Goal: Information Seeking & Learning: Compare options

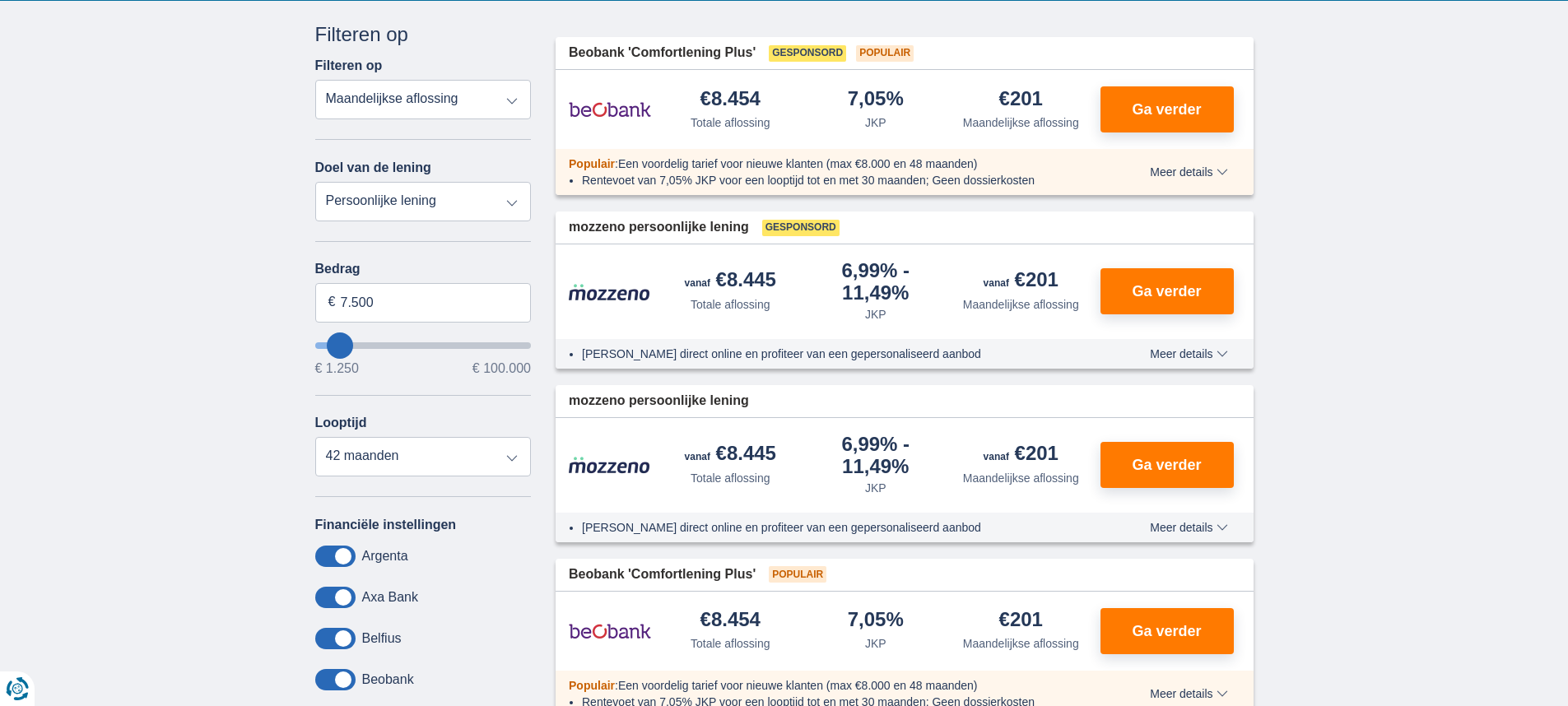
scroll to position [329, 0]
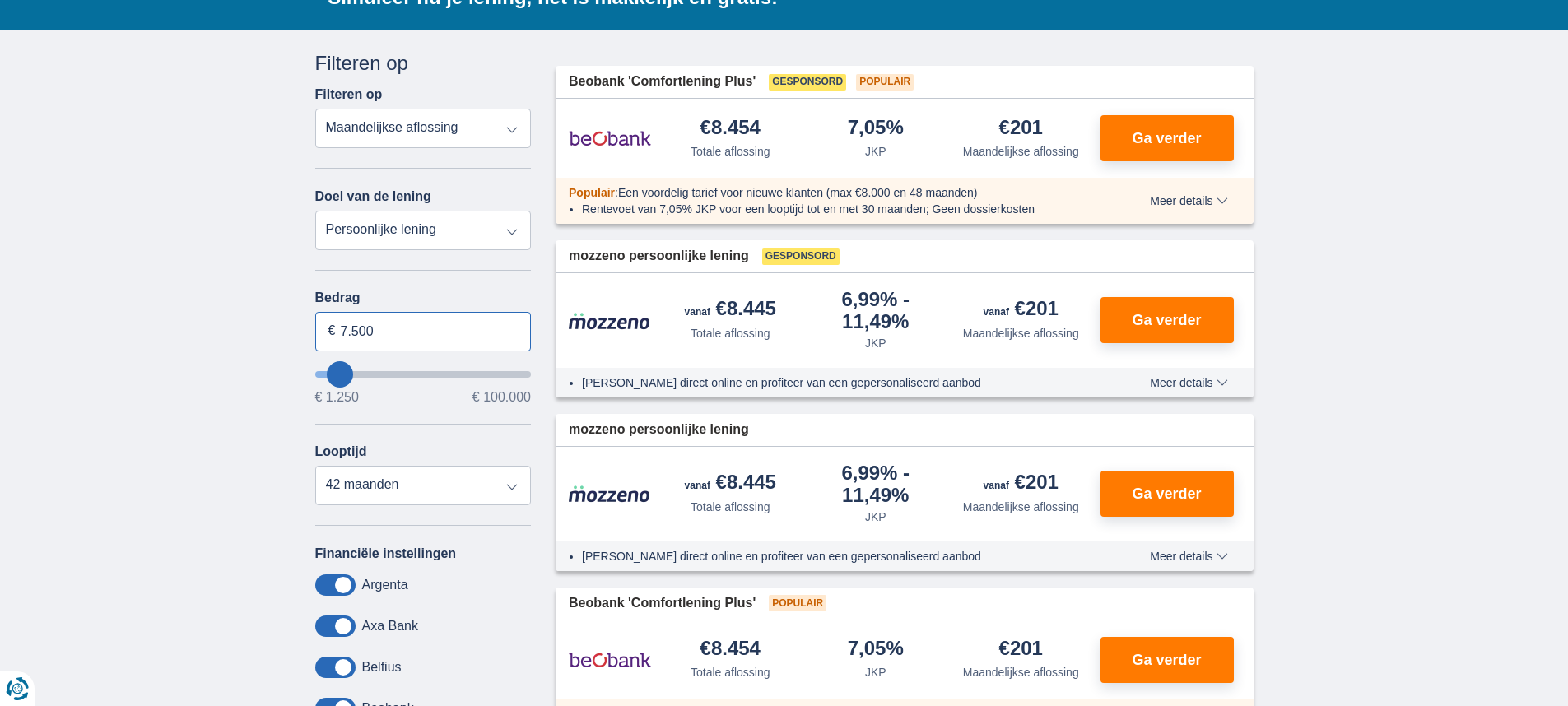
drag, startPoint x: 417, startPoint y: 335, endPoint x: 317, endPoint y: 330, distance: 100.1
click at [317, 330] on input "7.500" at bounding box center [423, 331] width 216 height 39
type input "7250"
select select "24"
click at [316, 466] on select "12 maanden 18 maanden 24 maanden 30 maanden 36 maanden 42 maanden" at bounding box center [423, 485] width 216 height 39
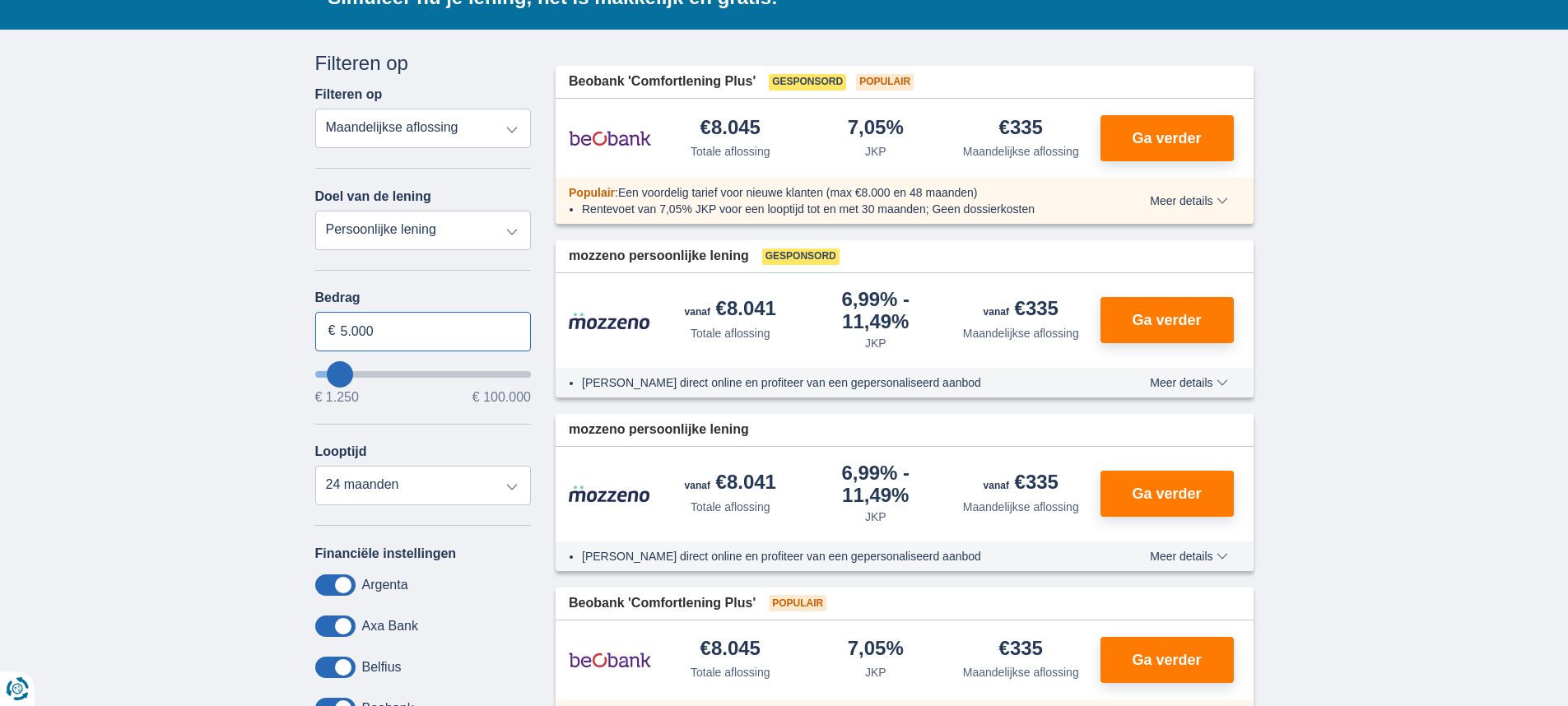
type input "5.000"
type input "5250"
select select "36"
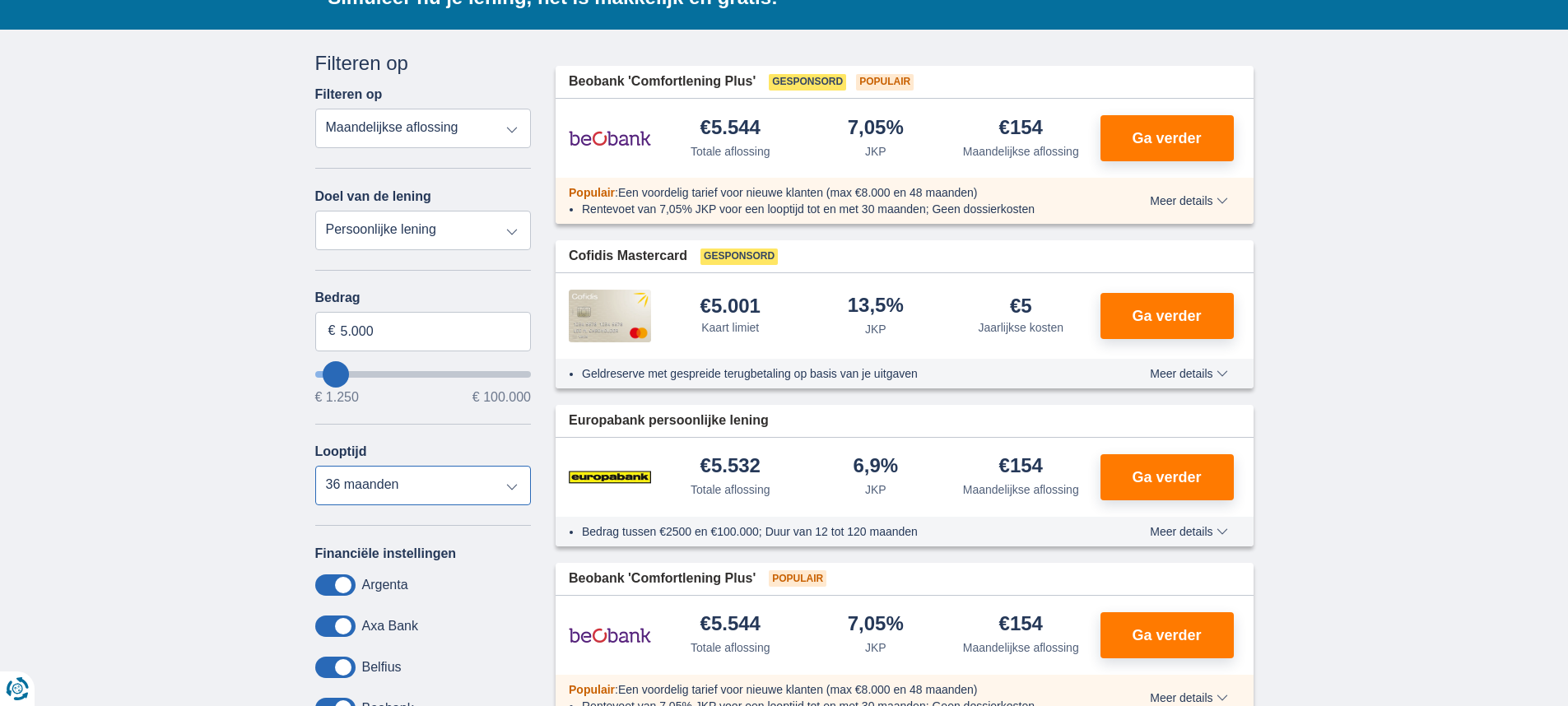
click at [506, 485] on select "12 maanden 18 maanden 24 maanden 30 maanden 36 maanden" at bounding box center [423, 485] width 216 height 39
drag, startPoint x: 400, startPoint y: 333, endPoint x: 326, endPoint y: 338, distance: 74.2
click at [326, 338] on input "5.000" at bounding box center [423, 331] width 216 height 39
type input "10.000"
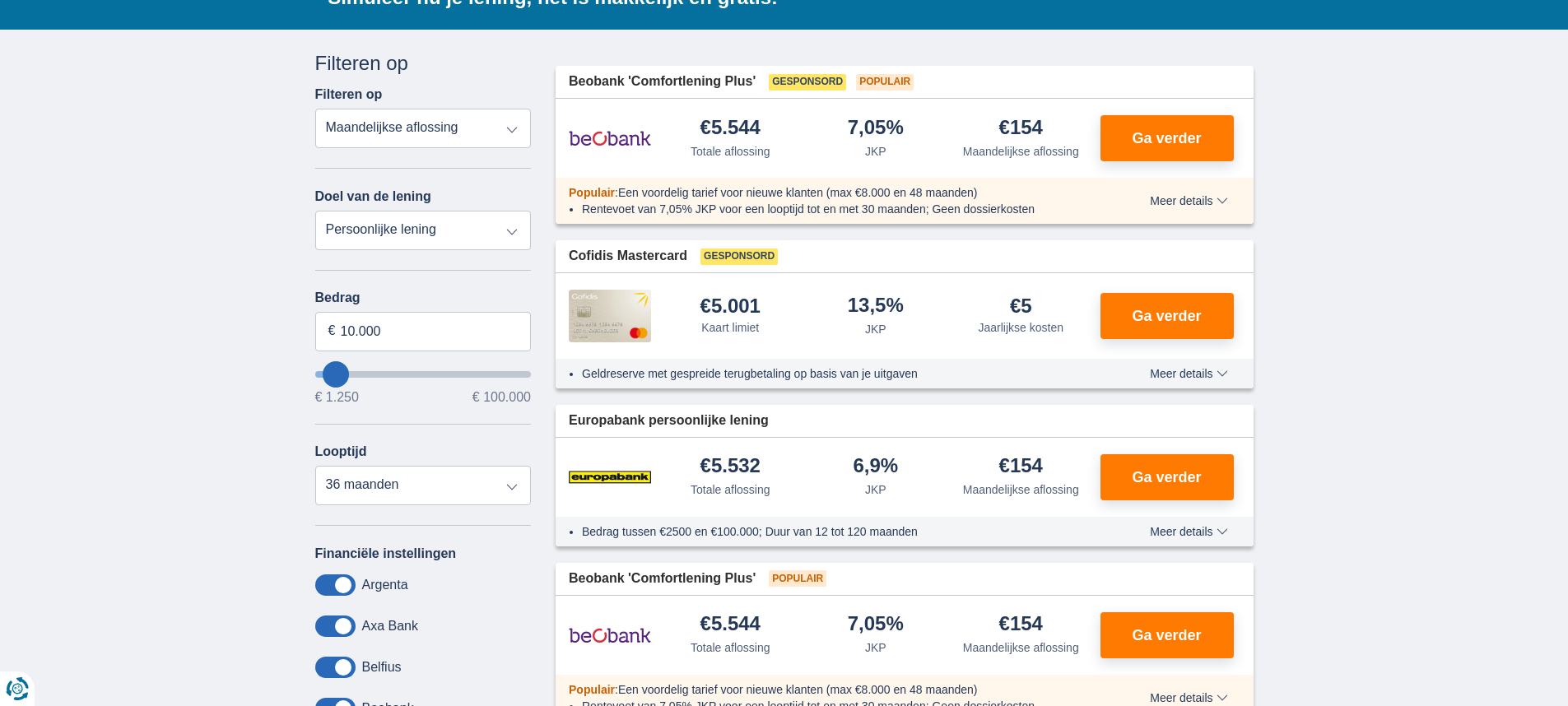
type input "10250"
select select "48"
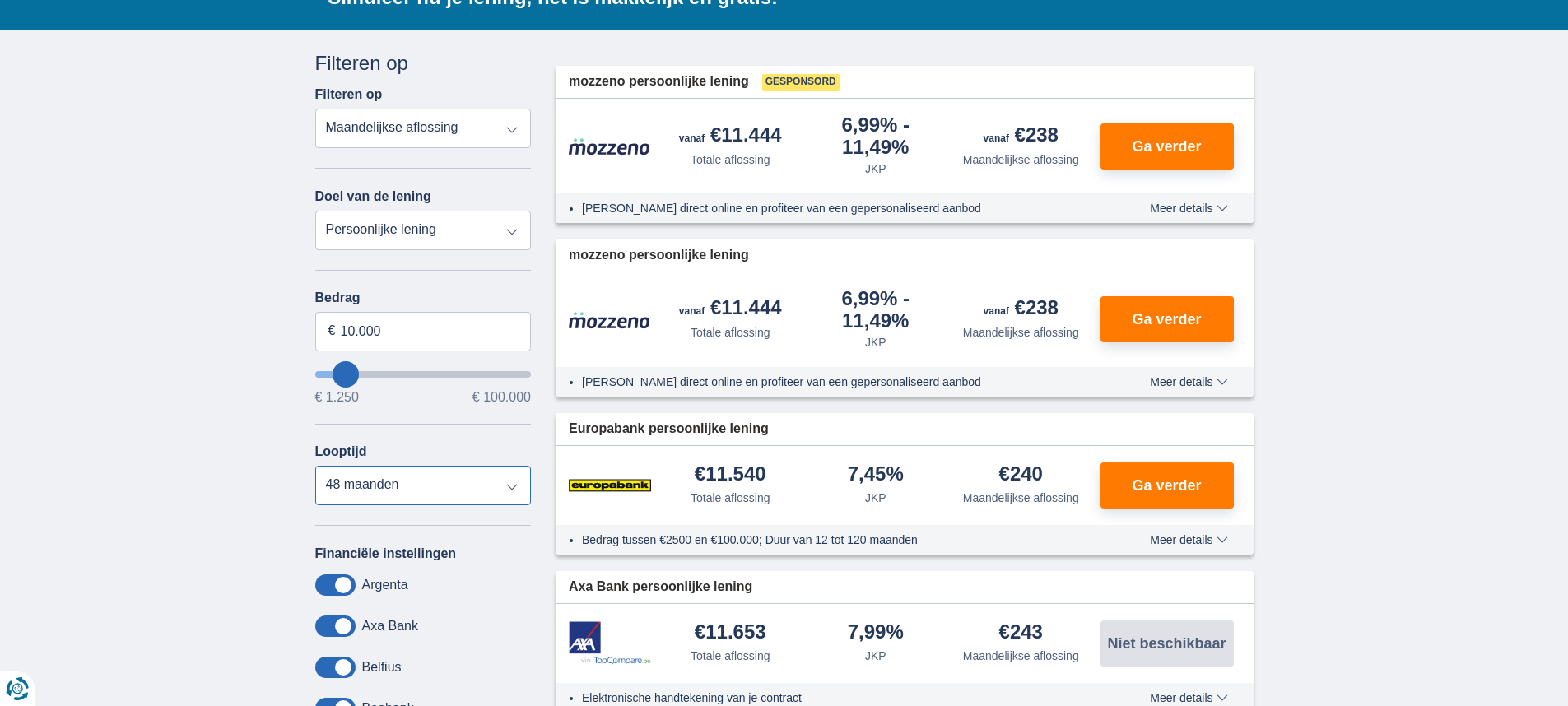
click at [515, 484] on select "12 maanden 18 maanden 24 maanden 30 maanden 36 maanden 42 maanden 48 maanden" at bounding box center [423, 485] width 216 height 39
click at [510, 478] on select "12 maanden 18 maanden 24 maanden 30 maanden 36 maanden 42 maanden 48 maanden" at bounding box center [423, 485] width 216 height 39
type input "10.250"
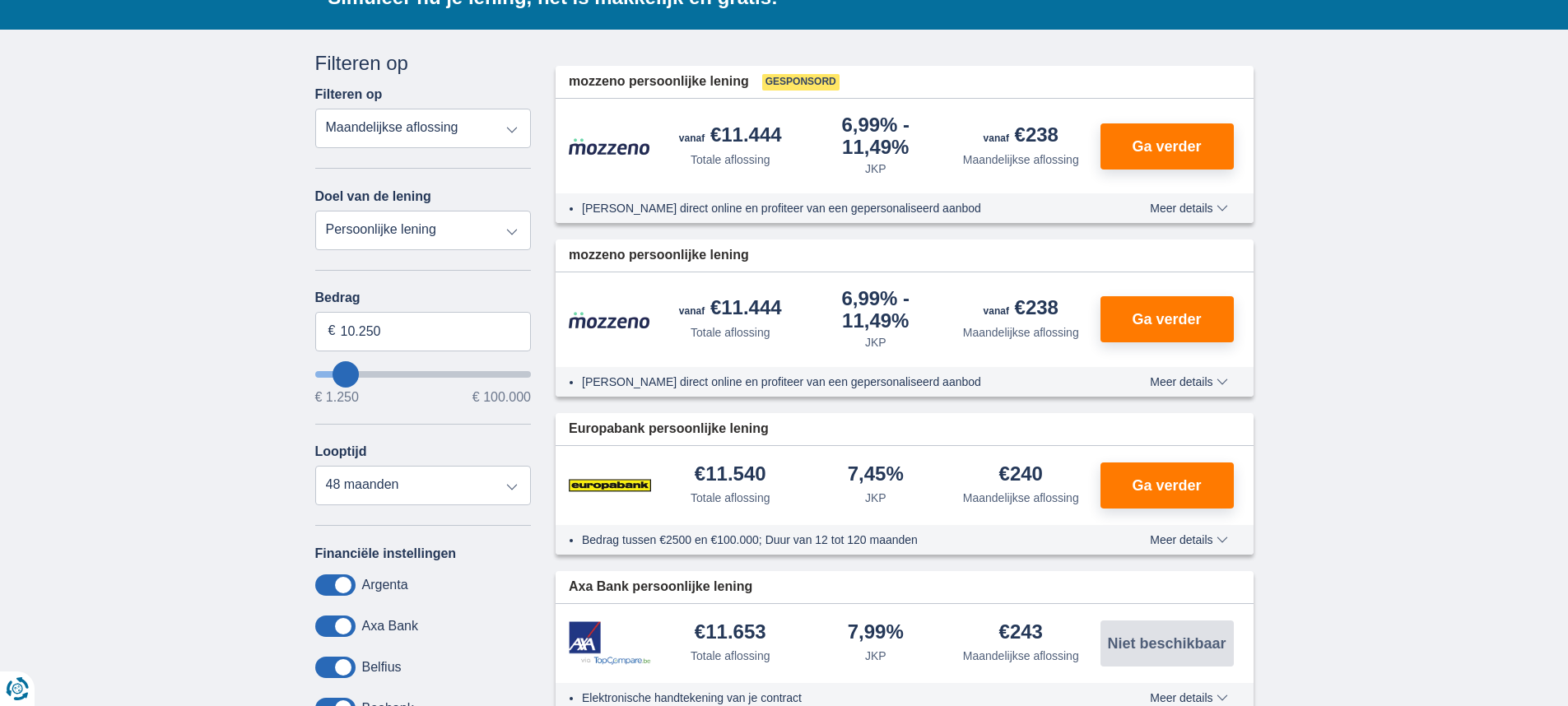
type input "11250"
type input "11.250"
select select "60"
type input "12250"
click at [418, 340] on input "12.250" at bounding box center [423, 331] width 216 height 39
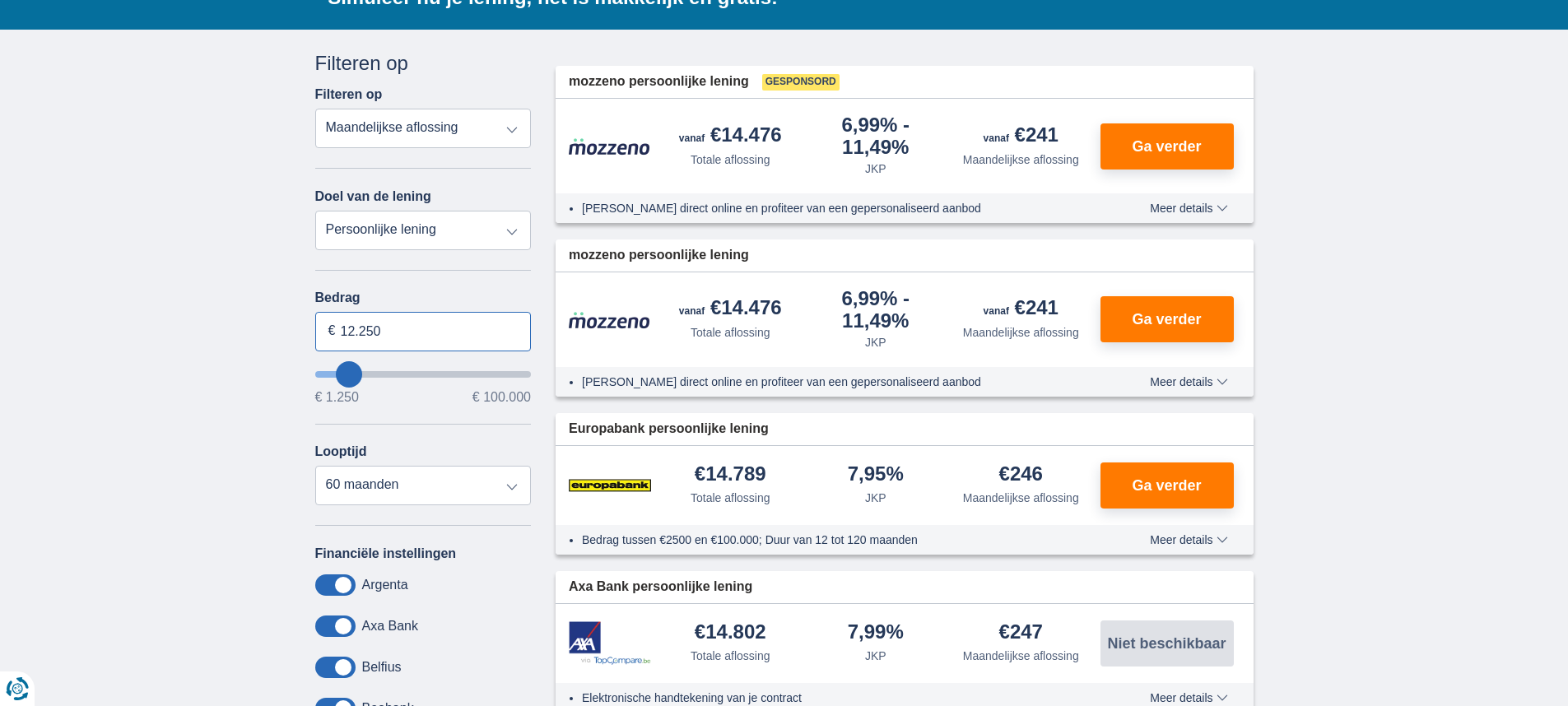
click at [418, 340] on input "12.250" at bounding box center [423, 331] width 216 height 39
type input "100.000"
type input "99250"
select select "120"
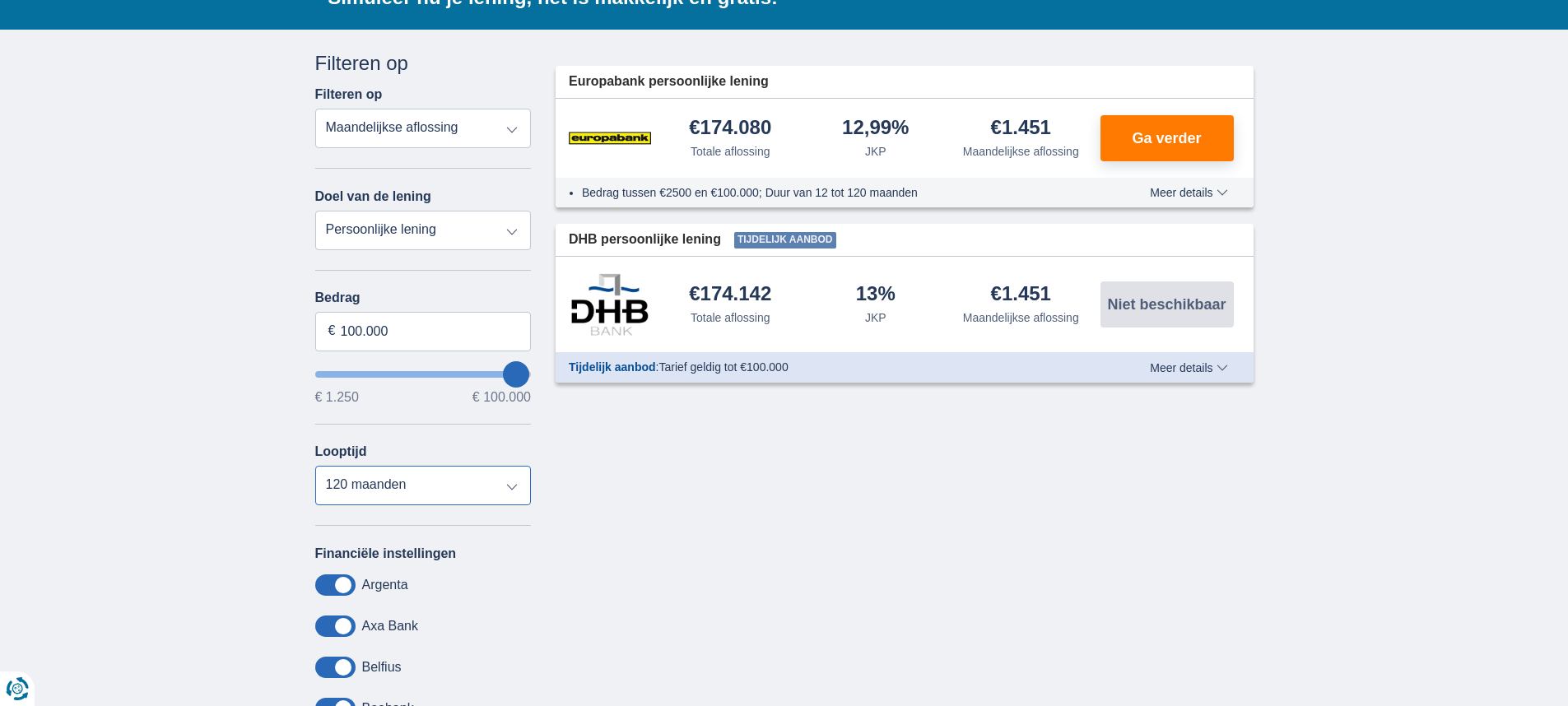
click at [512, 478] on select "12 maanden 18 maanden 24 maanden 30 maanden 36 maanden 42 maanden 48 maanden 60…" at bounding box center [423, 485] width 216 height 39
click at [723, 567] on div "Annuleren Filters Filteren op Filteren op Totale aflossing JKP Maandelijkse afl…" at bounding box center [784, 441] width 963 height 783
click at [410, 336] on input "100.000" at bounding box center [423, 331] width 216 height 39
type input "10.000"
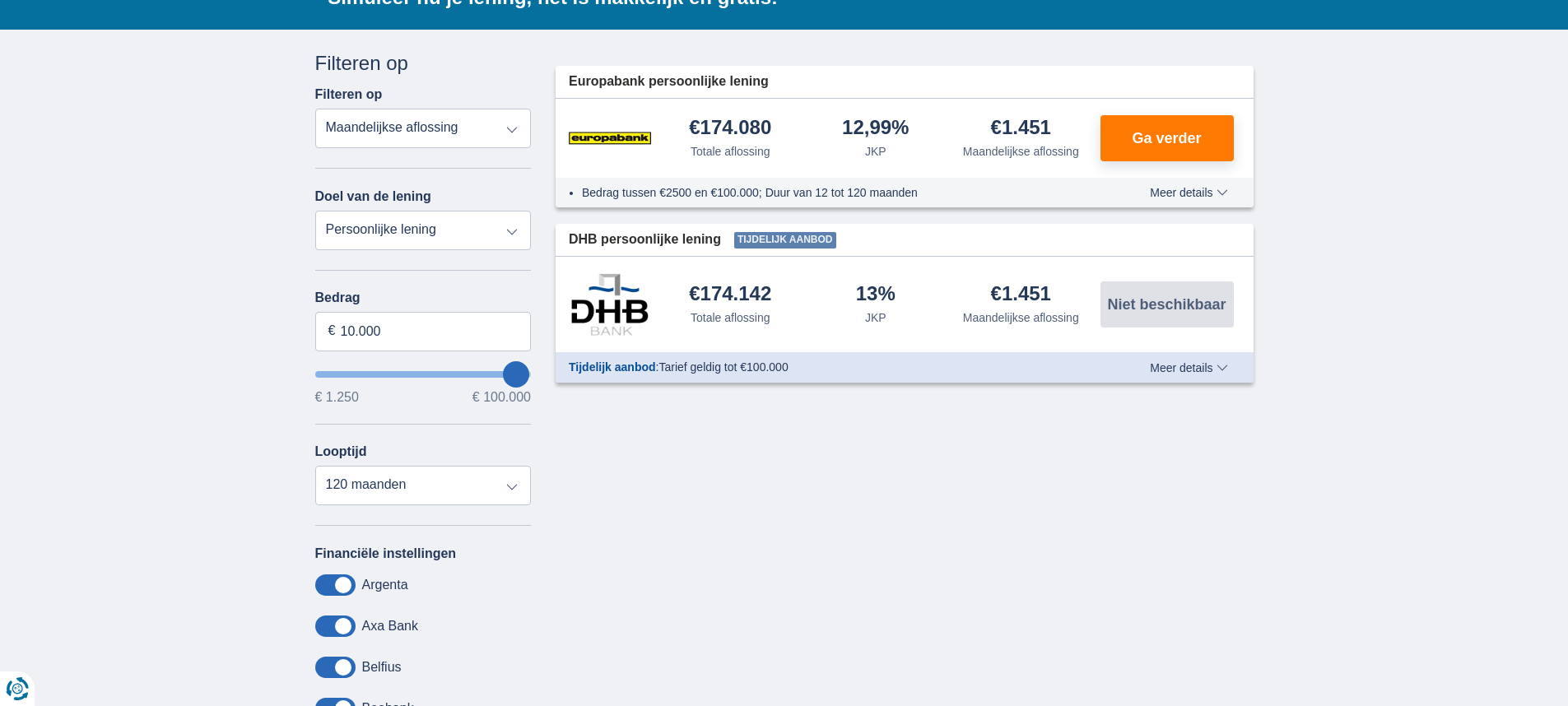
type input "10250"
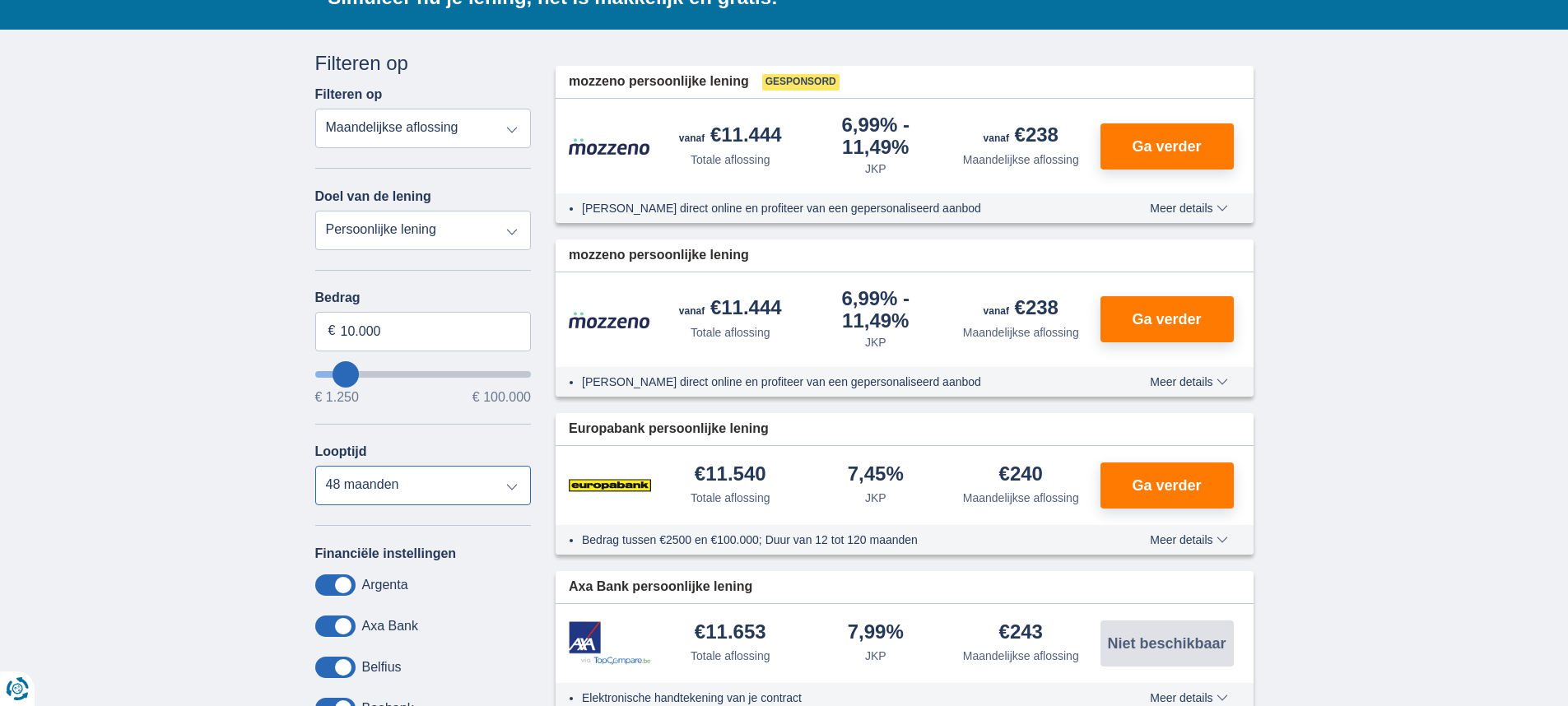
click at [513, 493] on select "12 maanden 18 maanden 24 maanden 30 maanden 36 maanden 42 maanden 48 maanden" at bounding box center [423, 485] width 216 height 39
click at [316, 466] on select "12 maanden 18 maanden 24 maanden 30 maanden 36 maanden 42 maanden 48 maanden" at bounding box center [423, 485] width 216 height 39
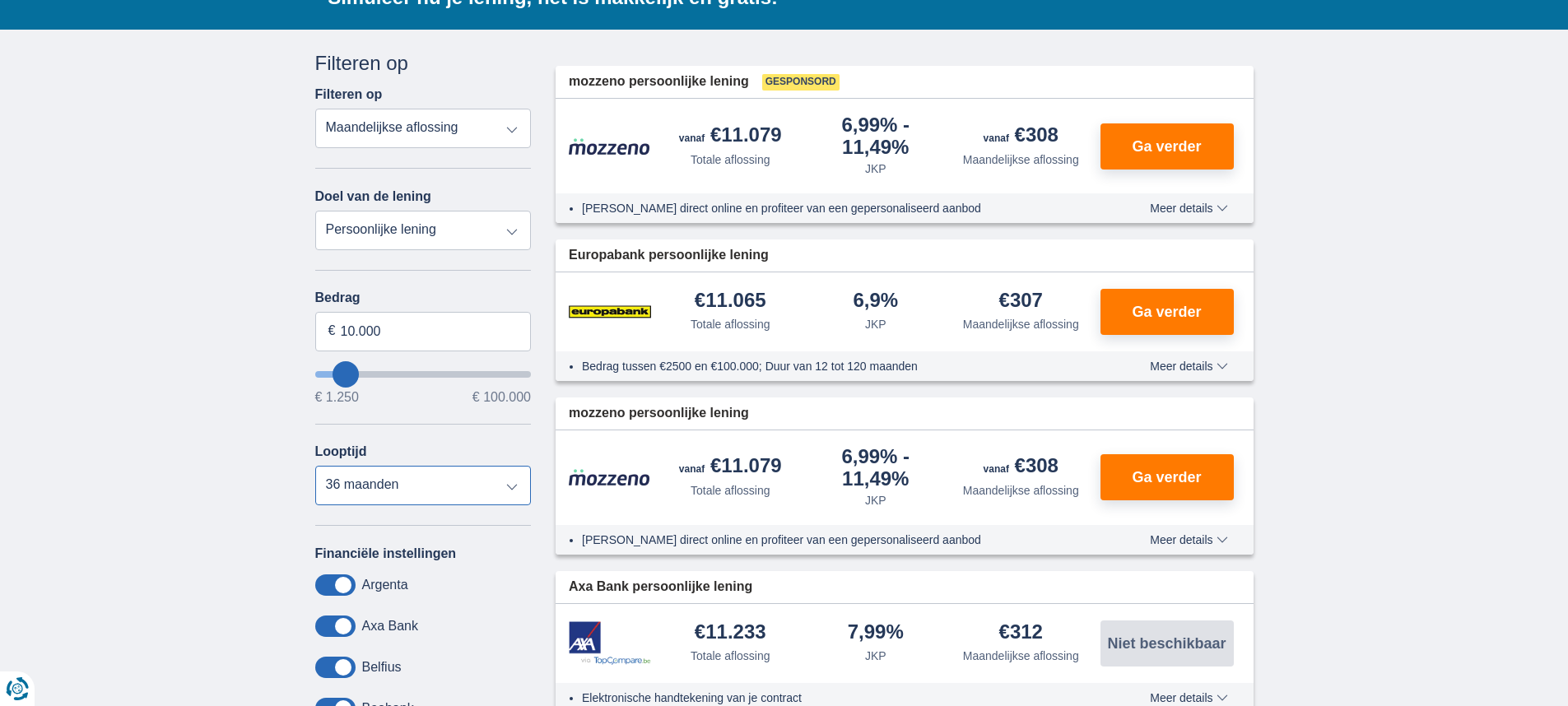
click at [518, 483] on select "12 maanden 18 maanden 24 maanden 30 maanden 36 maanden 42 maanden 48 maanden" at bounding box center [423, 485] width 216 height 39
select select "24"
click at [316, 466] on select "12 maanden 18 maanden 24 maanden 30 maanden 36 maanden 42 maanden 48 maanden" at bounding box center [423, 485] width 216 height 39
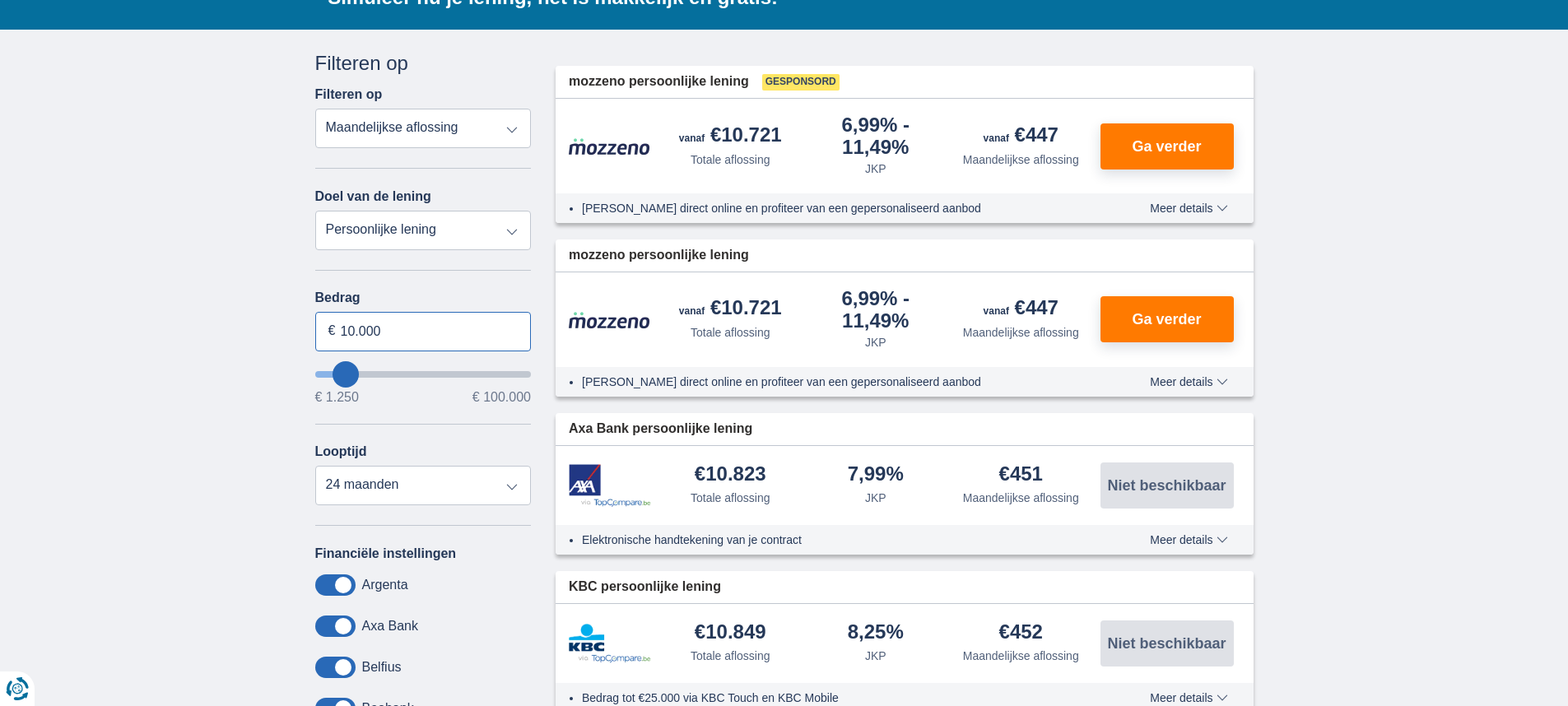
drag, startPoint x: 403, startPoint y: 338, endPoint x: 324, endPoint y: 347, distance: 79.5
click at [324, 347] on input "10.000" at bounding box center [423, 331] width 216 height 39
type input "7.500"
type input "7250"
select select "42"
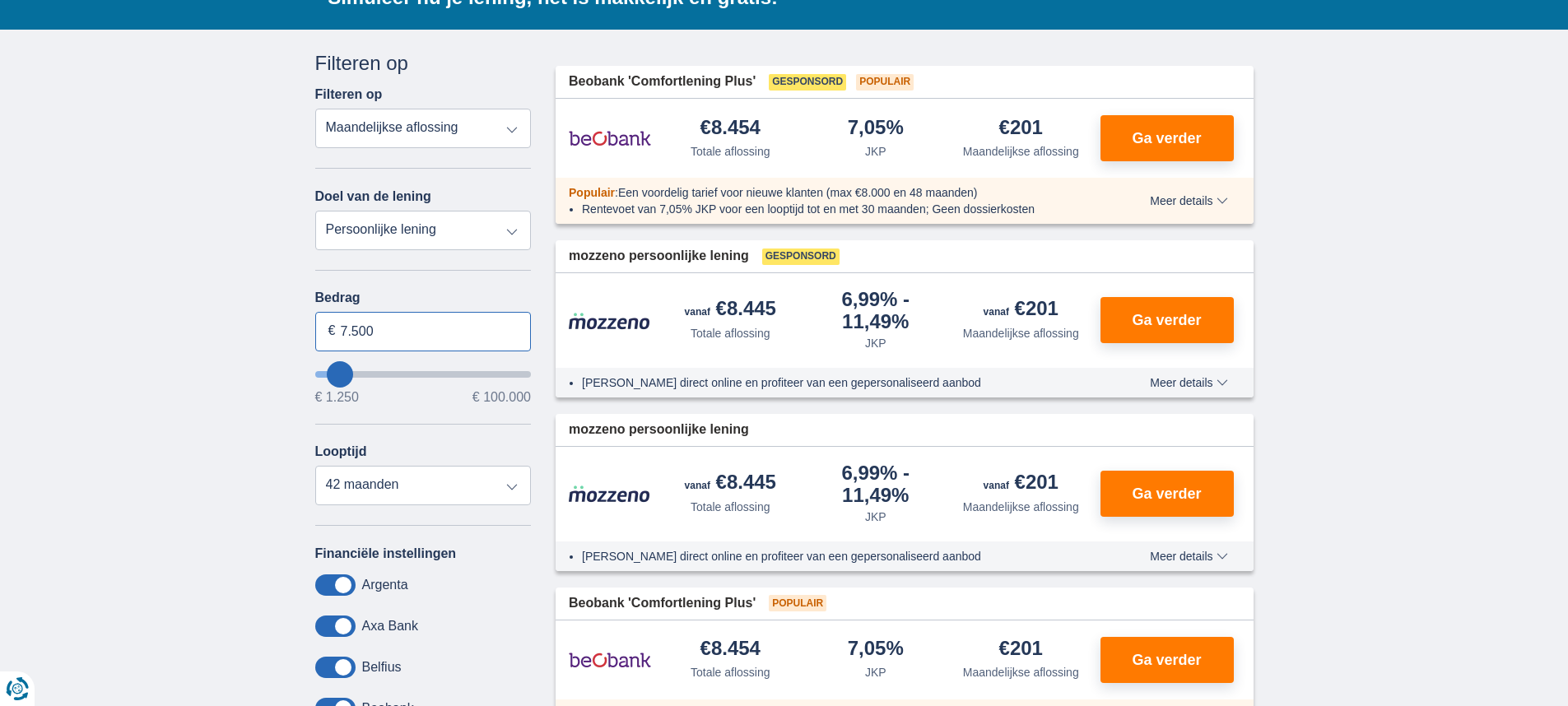
drag, startPoint x: 385, startPoint y: 333, endPoint x: 240, endPoint y: 350, distance: 146.0
type input "8.000"
type input "8250"
click at [502, 481] on select "12 maanden 18 maanden 24 maanden 30 maanden 36 maanden 42 maanden 48 maanden" at bounding box center [423, 485] width 216 height 39
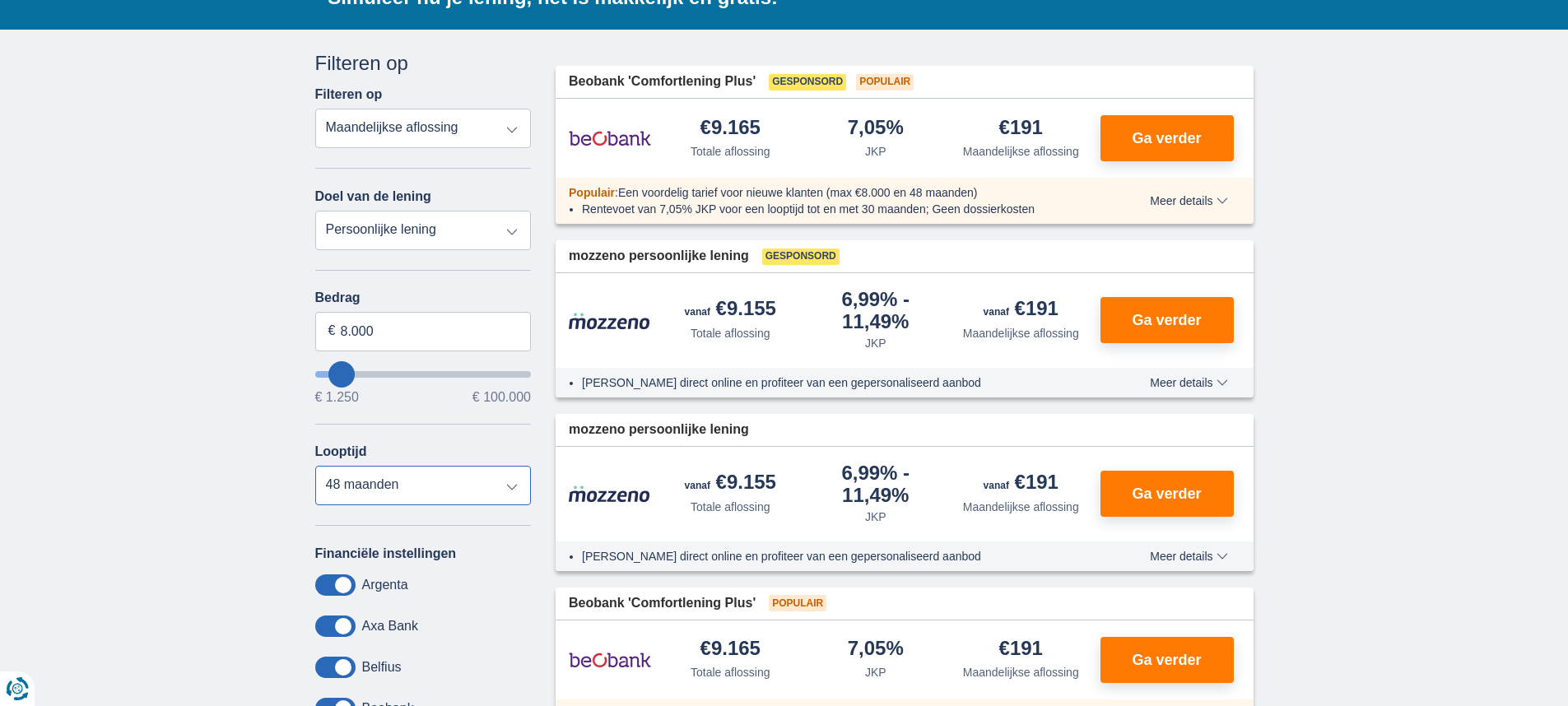
select select "24"
click at [316, 466] on select "12 maanden 18 maanden 24 maanden 30 maanden 36 maanden 42 maanden 48 maanden" at bounding box center [423, 485] width 216 height 39
drag, startPoint x: 642, startPoint y: 210, endPoint x: 859, endPoint y: 206, distance: 217.0
click at [859, 206] on li "Rentevoet van 7,05% JKP voor een looptijd tot en met 30 maanden; Geen dossierko…" at bounding box center [836, 209] width 508 height 16
click at [882, 206] on li "Rentevoet van 7,05% JKP voor een looptijd tot en met 30 maanden; Geen dossierko…" at bounding box center [836, 209] width 508 height 16
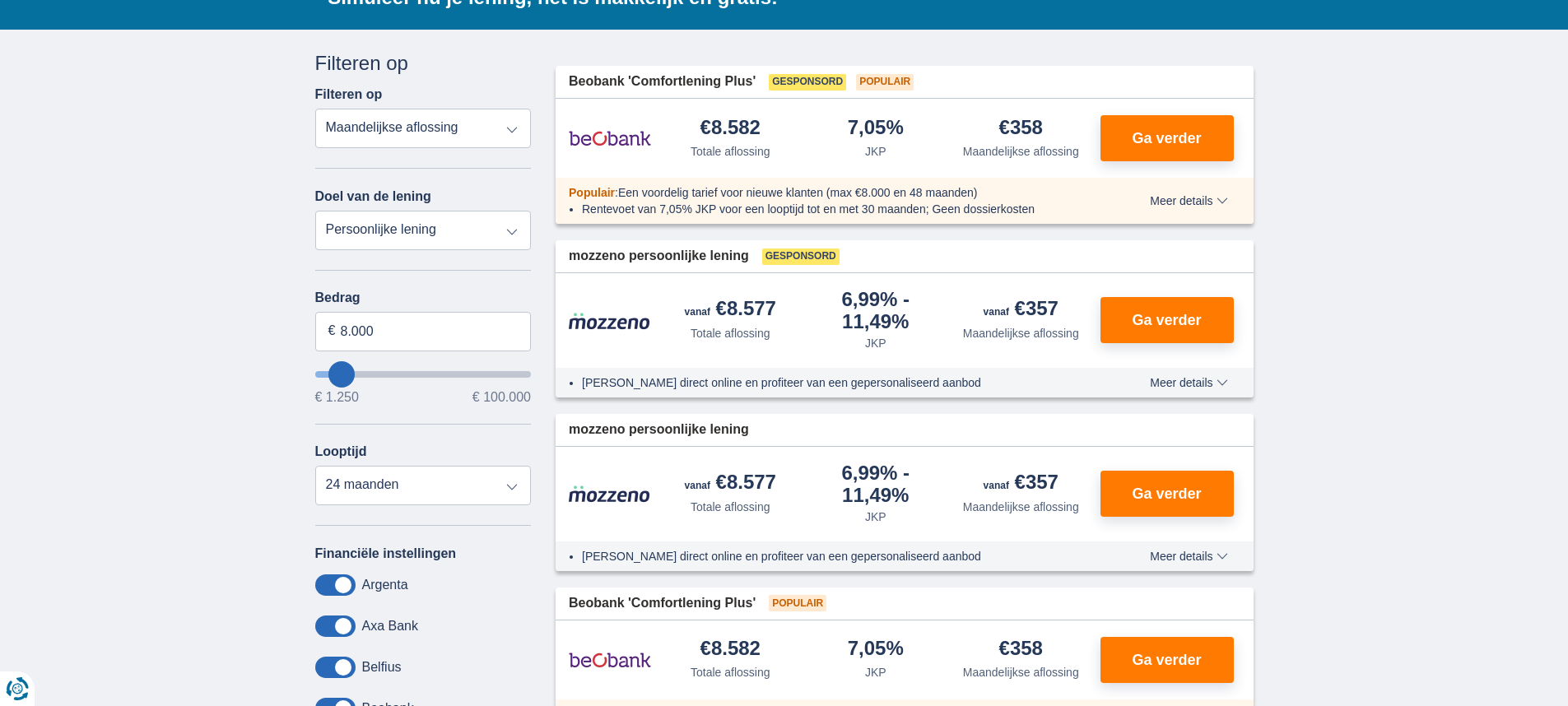
click at [1226, 202] on span "Meer details" at bounding box center [1189, 201] width 78 height 12
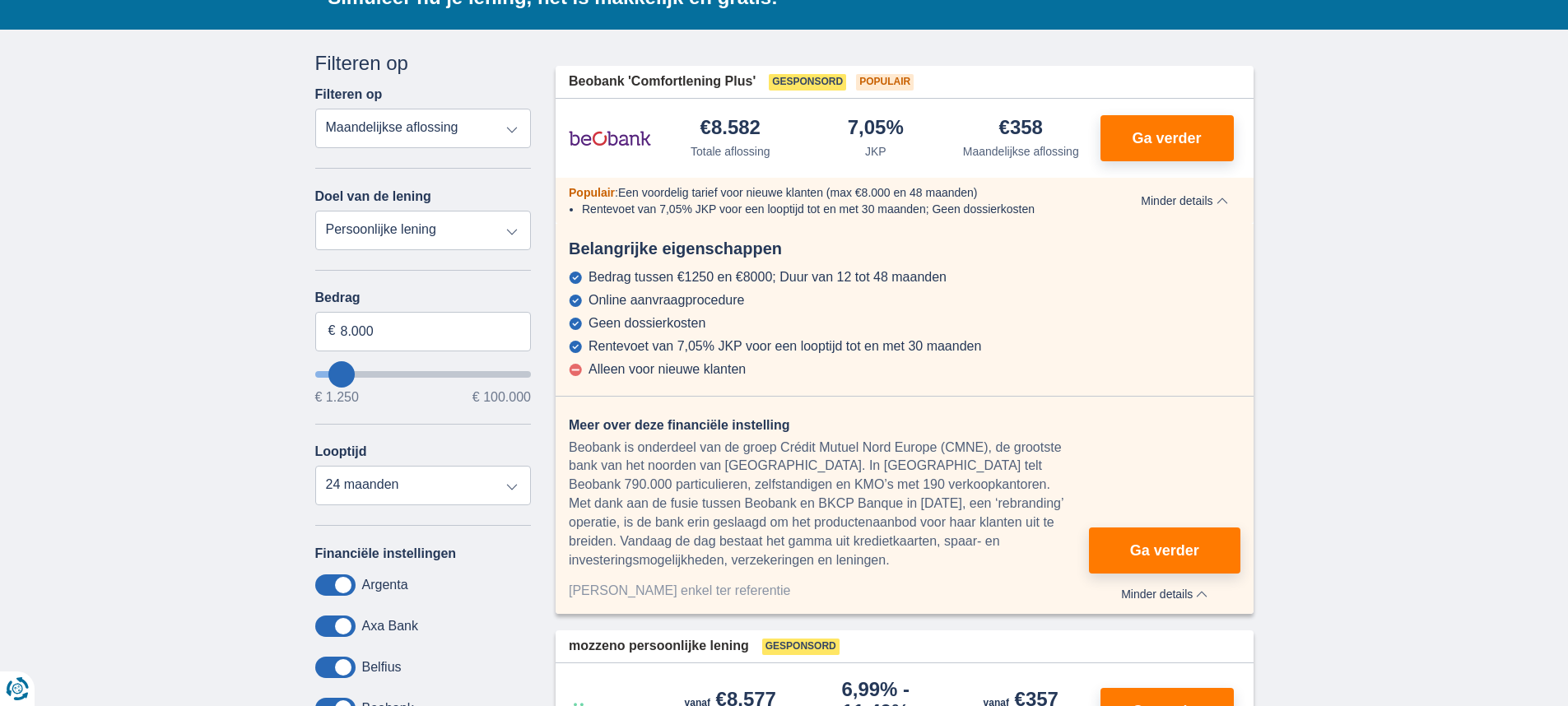
drag, startPoint x: 635, startPoint y: 343, endPoint x: 919, endPoint y: 355, distance: 284.3
click at [918, 355] on div "Bedrag tussen €1250 en €8000; Duur van 12 tot 48 maanden Online aanvraagprocedu…" at bounding box center [904, 323] width 698 height 107
click at [919, 355] on div "Bedrag tussen €1250 en €8000; Duur van 12 tot 48 maanden Online aanvraagprocedu…" at bounding box center [904, 323] width 698 height 107
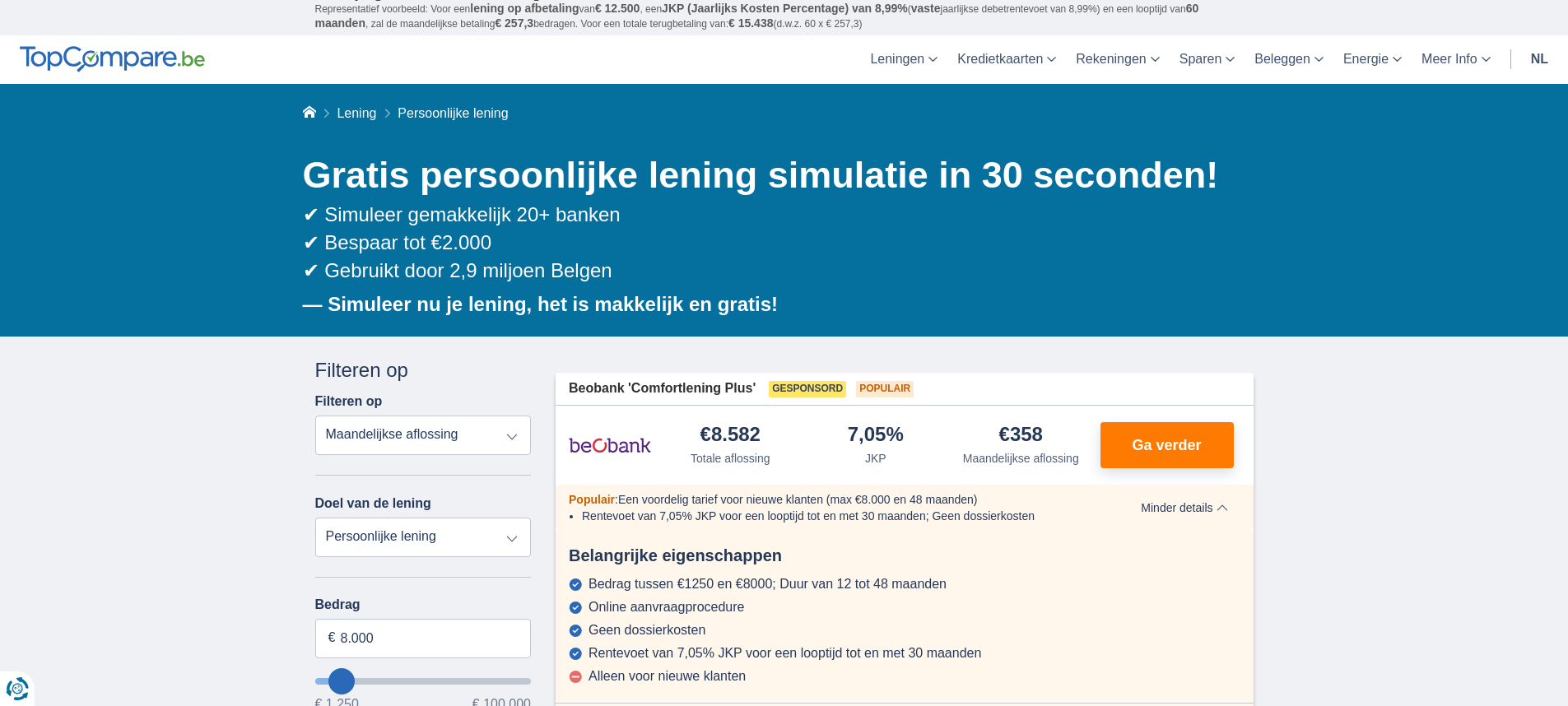
scroll to position [0, 0]
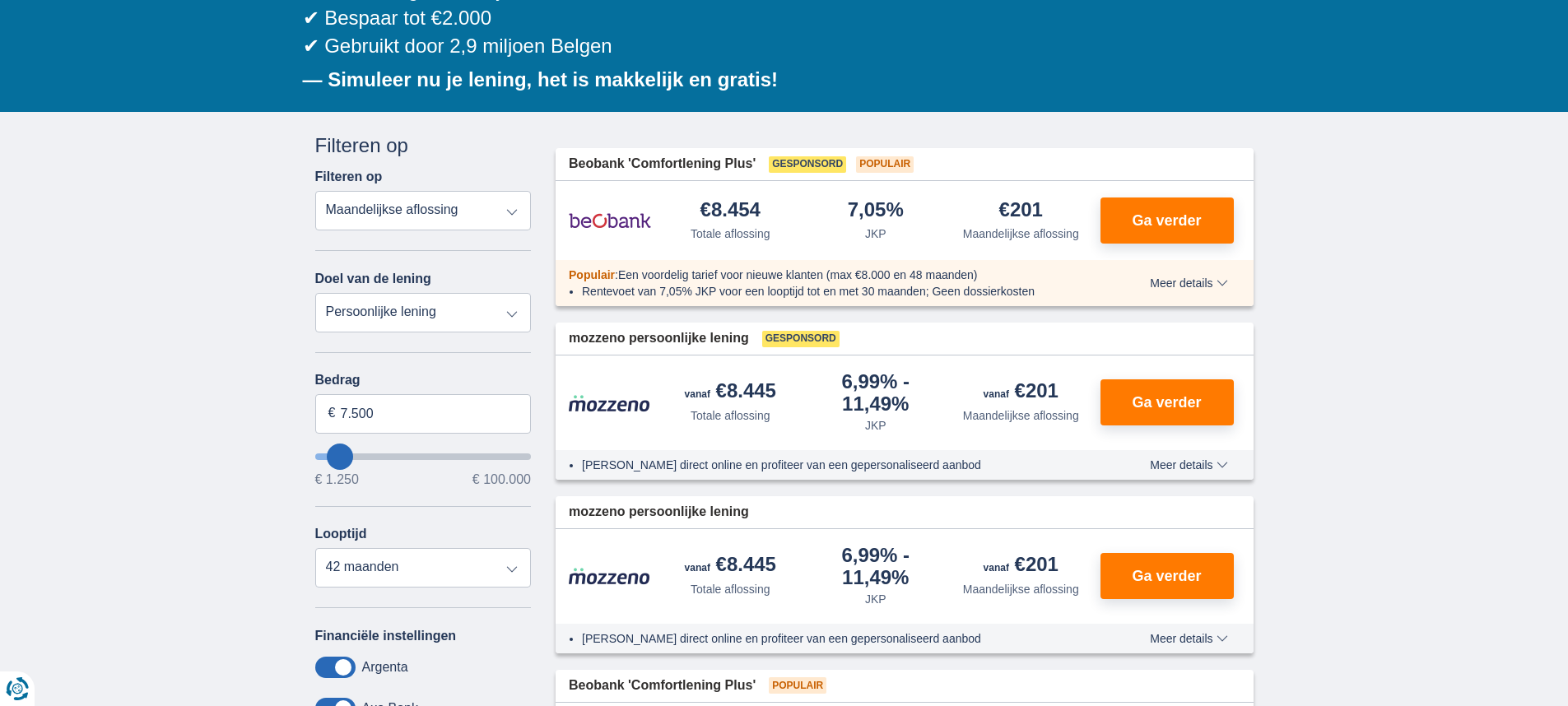
scroll to position [329, 0]
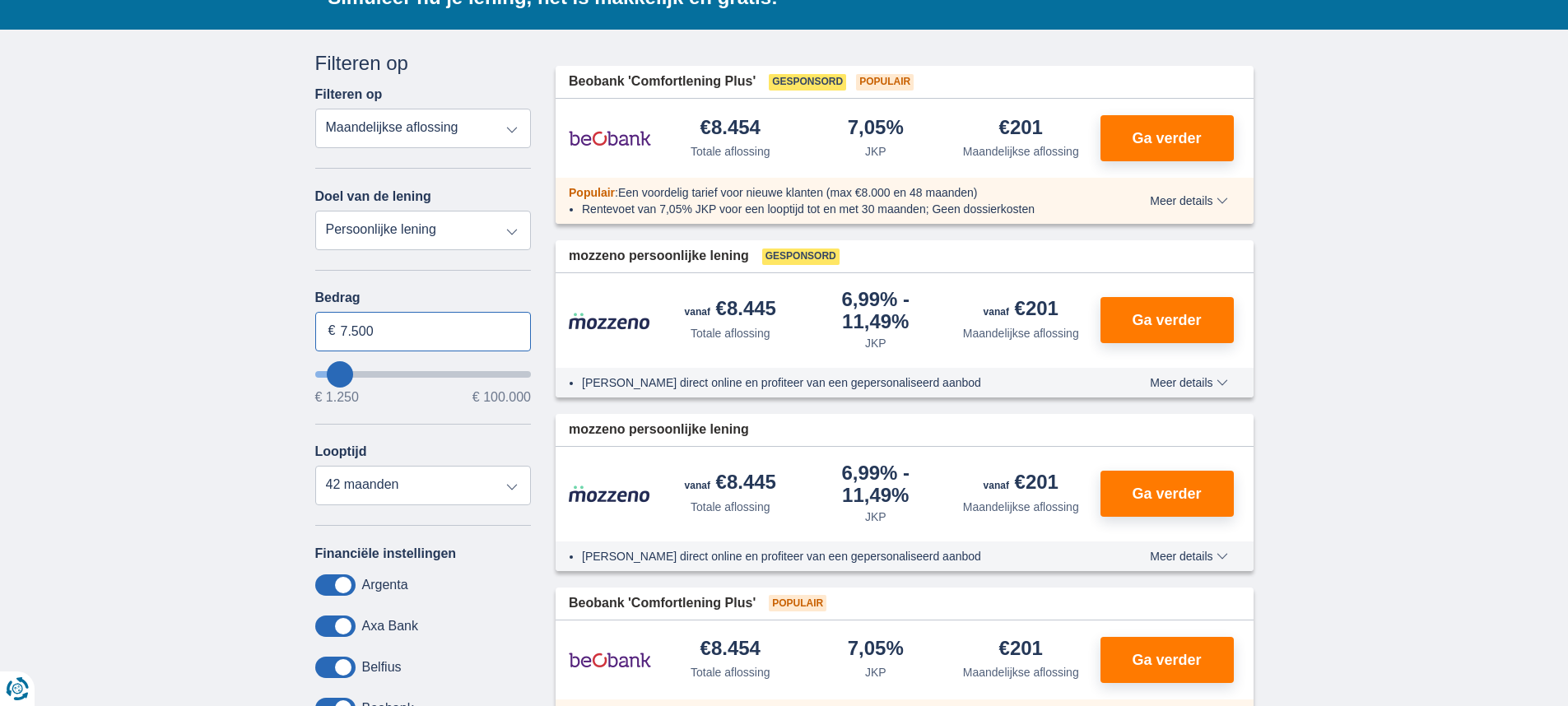
drag, startPoint x: 407, startPoint y: 336, endPoint x: 302, endPoint y: 334, distance: 105.0
click at [303, 334] on div "Annuleren Filters Filteren op Filteren op Totale aflossing JKP Maandelijkse afl…" at bounding box center [423, 441] width 241 height 783
type input "5.000"
type input "5250"
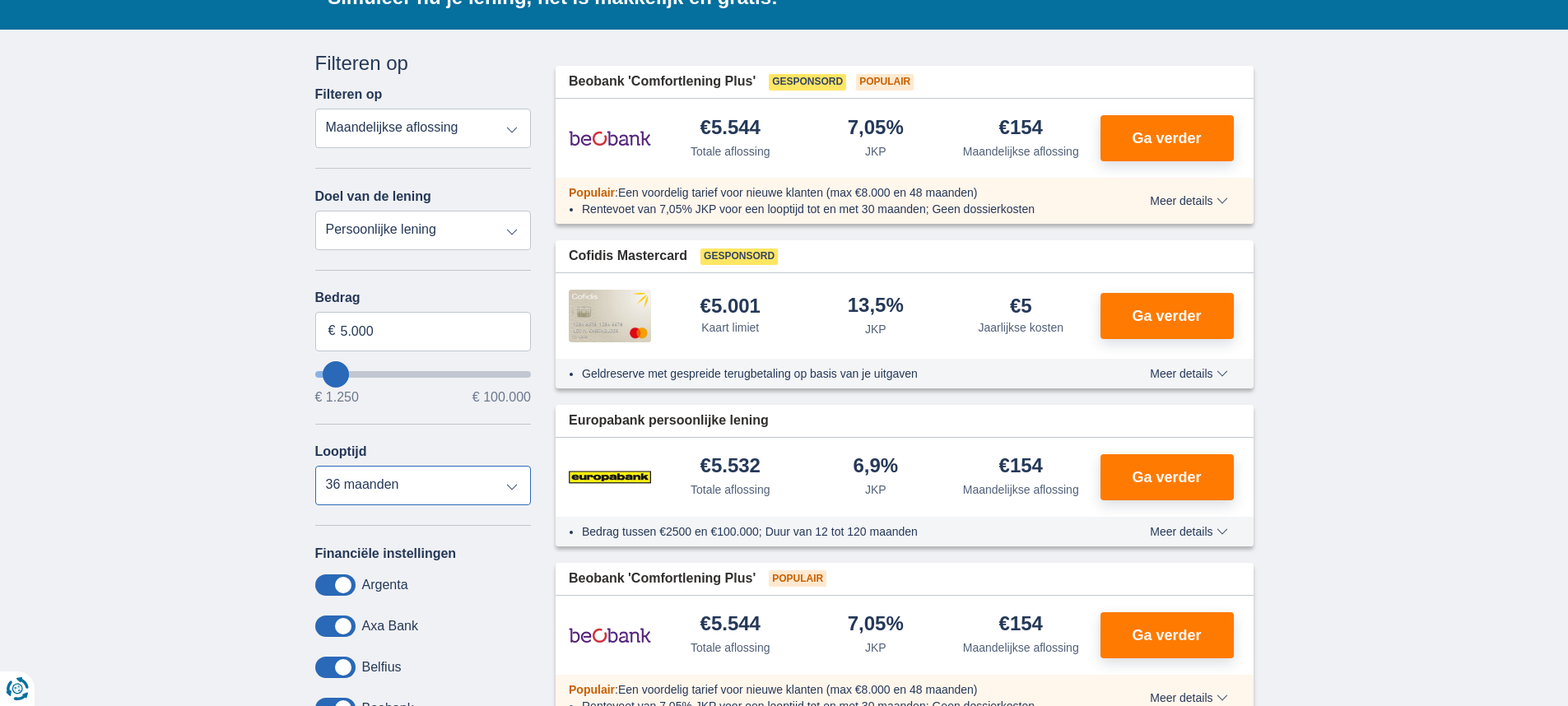
click at [518, 485] on select "12 maanden 18 maanden 24 maanden 30 maanden 36 maanden" at bounding box center [423, 485] width 216 height 39
click at [316, 466] on select "12 maanden 18 maanden 24 maanden 30 maanden 36 maanden" at bounding box center [423, 485] width 216 height 39
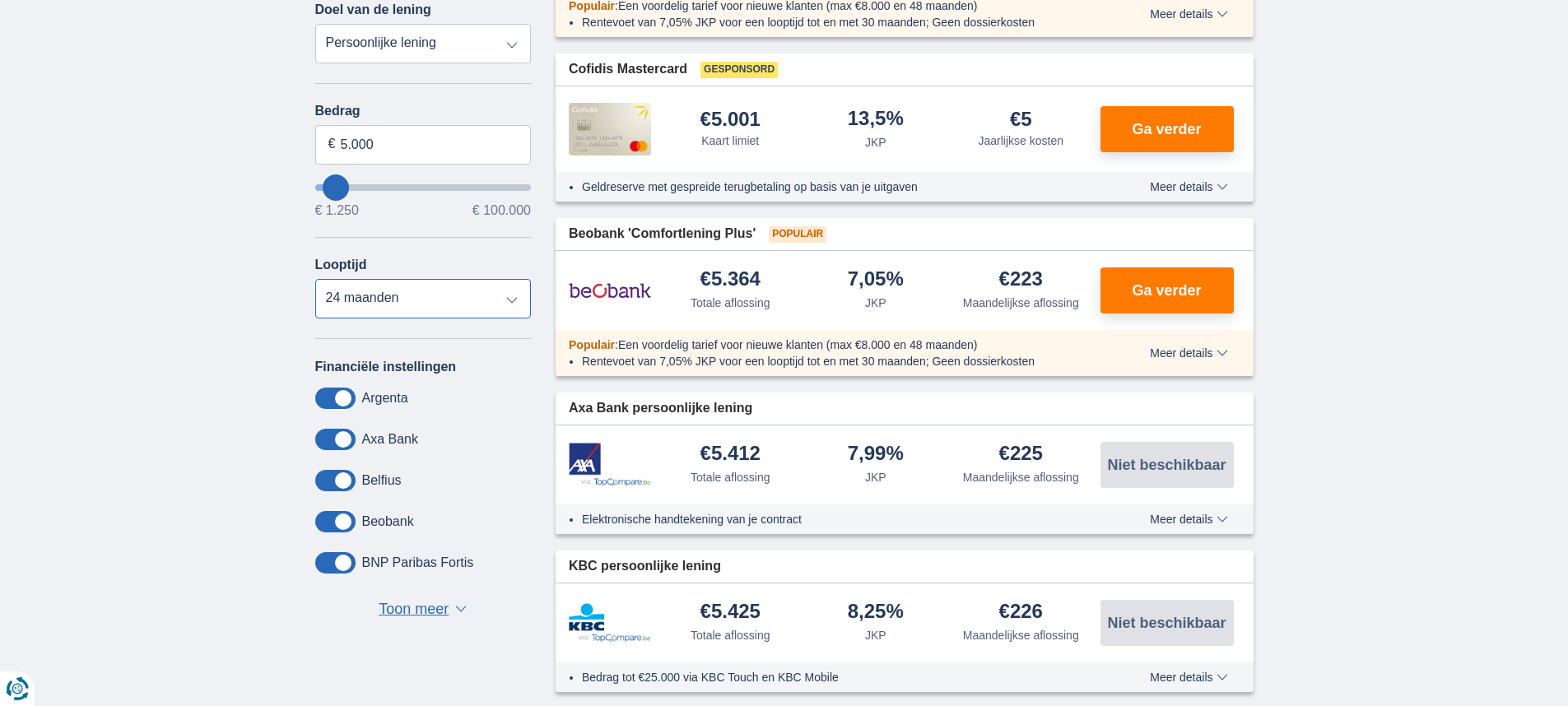
scroll to position [576, 0]
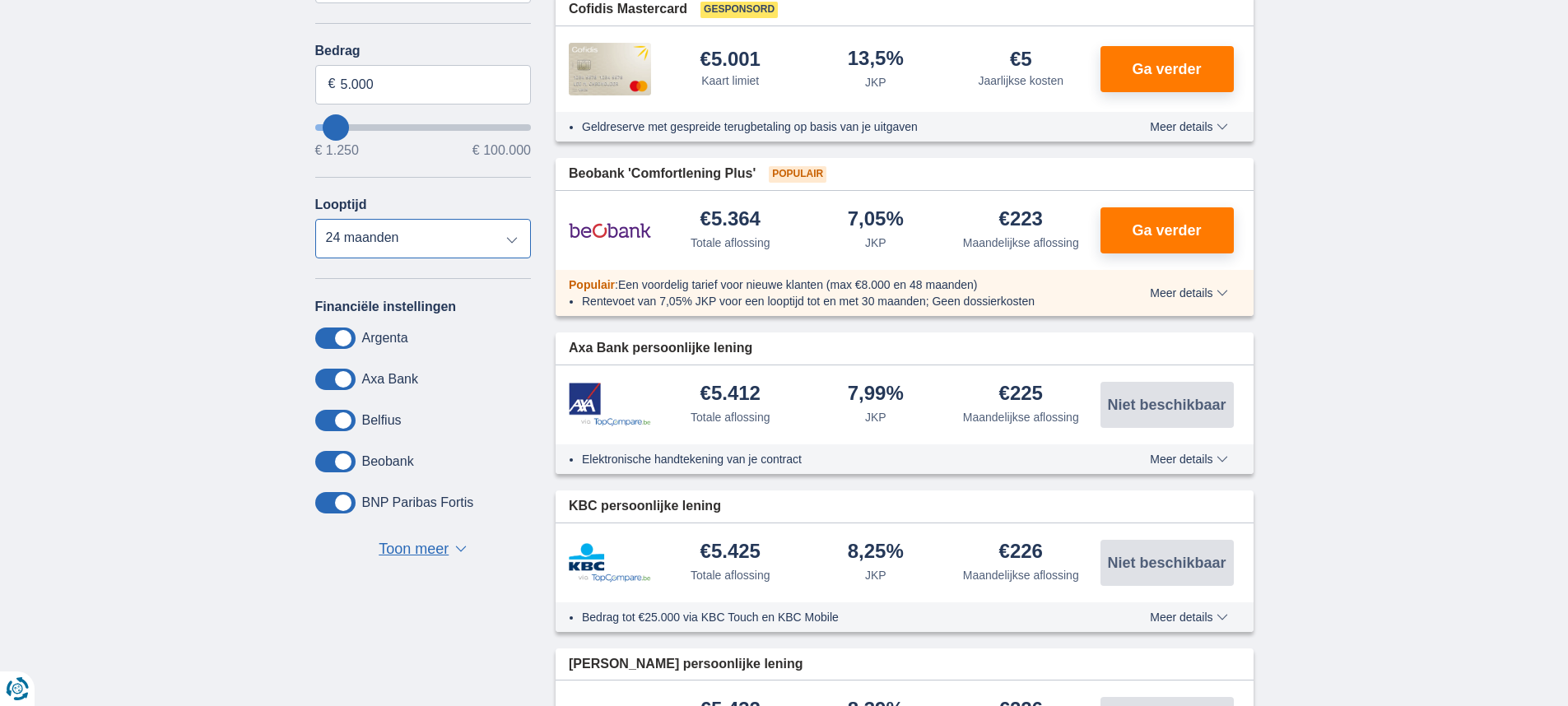
click at [512, 239] on select "12 maanden 18 maanden 24 maanden 30 maanden 36 maanden" at bounding box center [423, 238] width 216 height 39
click at [316, 219] on select "12 maanden 18 maanden 24 maanden 30 maanden 36 maanden" at bounding box center [423, 238] width 216 height 39
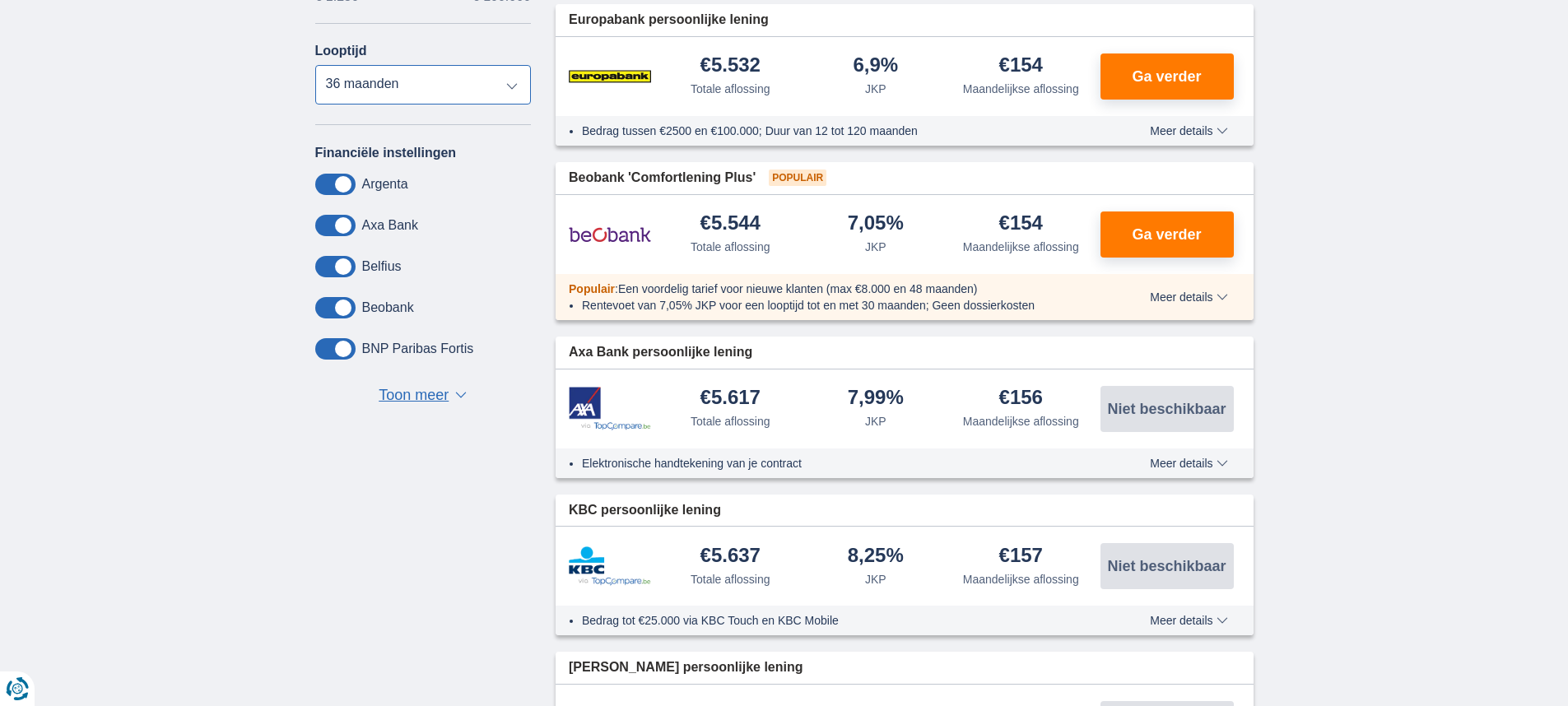
scroll to position [493, 0]
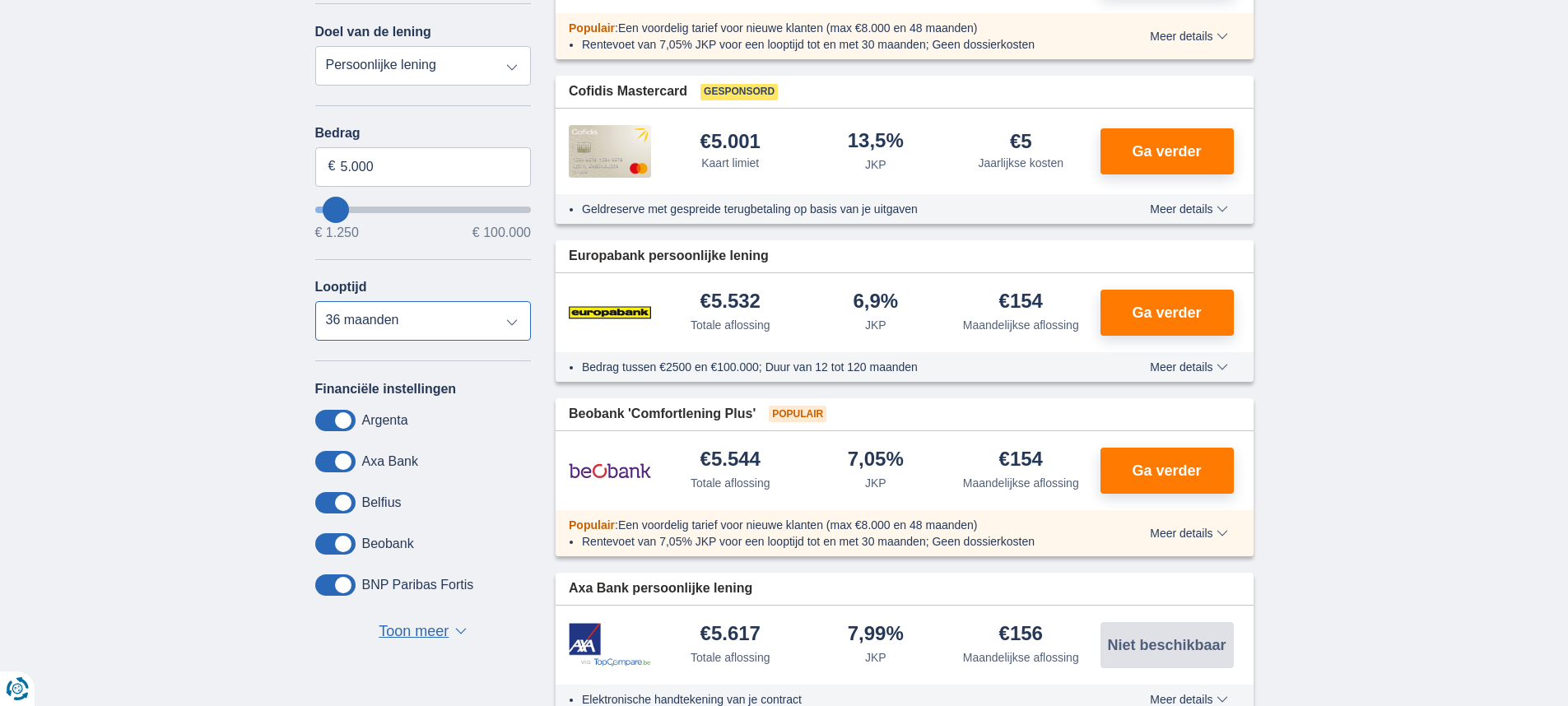
click at [509, 323] on select "12 maanden 18 maanden 24 maanden 30 maanden 36 maanden" at bounding box center [423, 320] width 216 height 39
click at [316, 301] on select "12 maanden 18 maanden 24 maanden 30 maanden 36 maanden" at bounding box center [423, 320] width 216 height 39
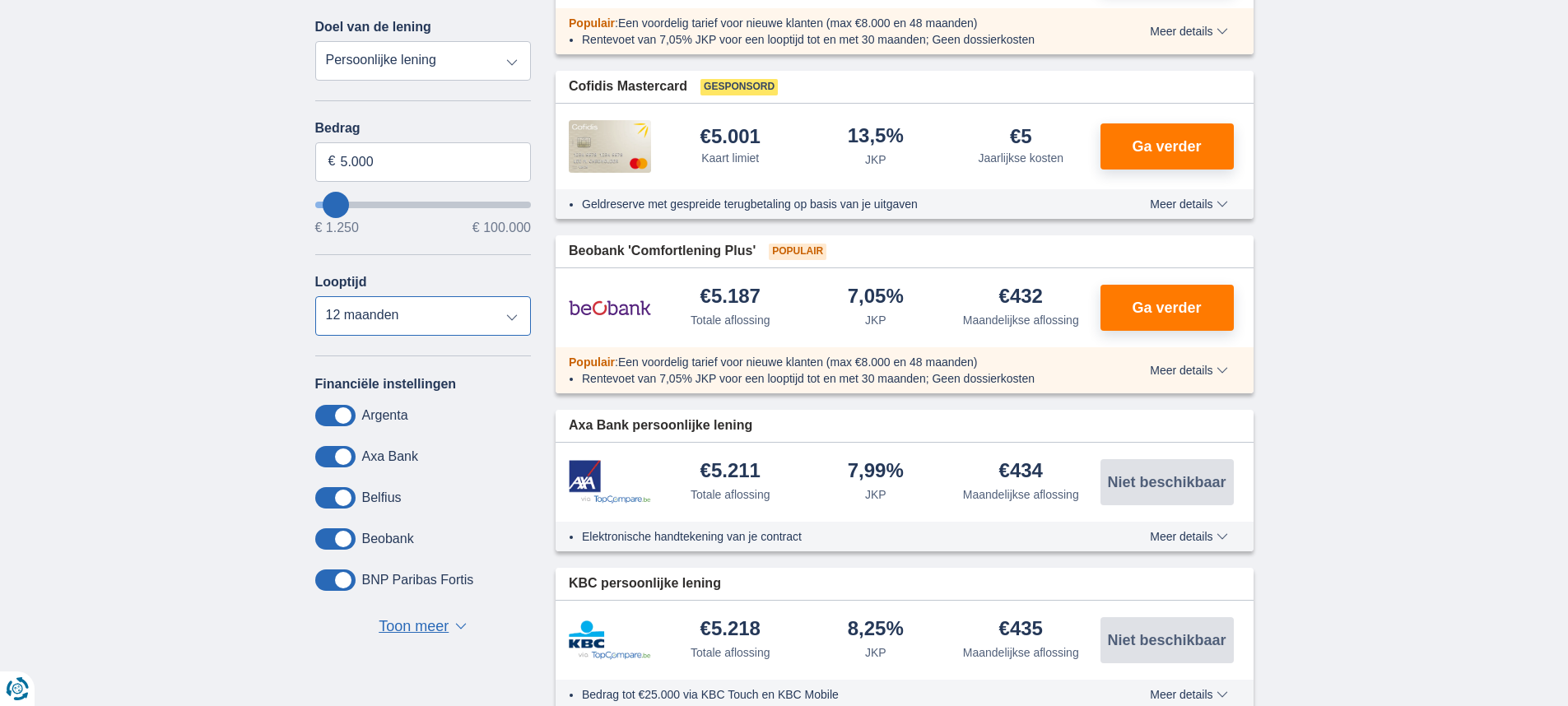
scroll to position [576, 0]
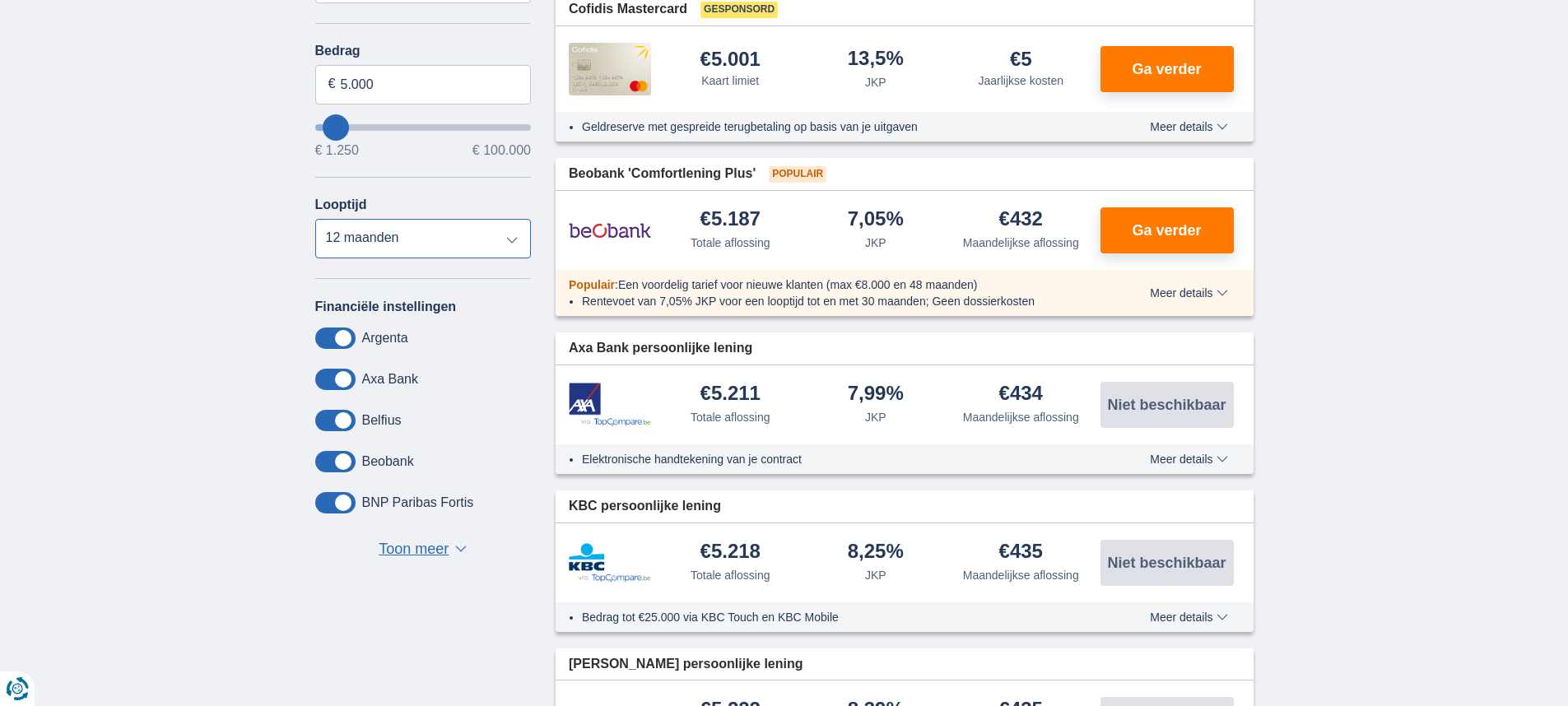
click at [504, 234] on select "12 maanden 18 maanden 24 maanden 30 maanden 36 maanden" at bounding box center [423, 238] width 216 height 39
click at [316, 219] on select "12 maanden 18 maanden 24 maanden 30 maanden 36 maanden" at bounding box center [423, 238] width 216 height 39
click at [514, 249] on select "12 maanden 18 maanden 24 maanden 30 maanden 36 maanden" at bounding box center [423, 238] width 216 height 39
select select "36"
click at [316, 219] on select "12 maanden 18 maanden 24 maanden 30 maanden 36 maanden" at bounding box center [423, 238] width 216 height 39
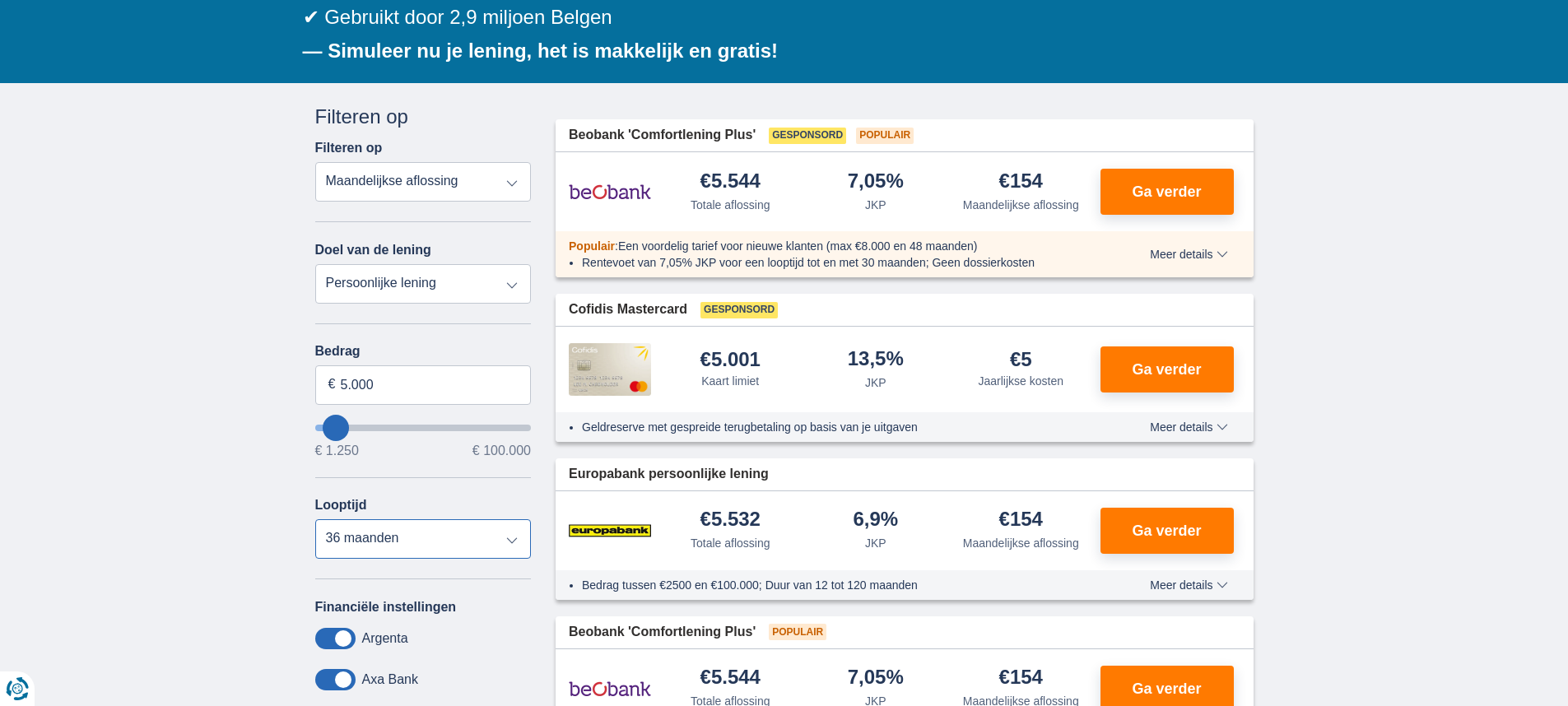
scroll to position [247, 0]
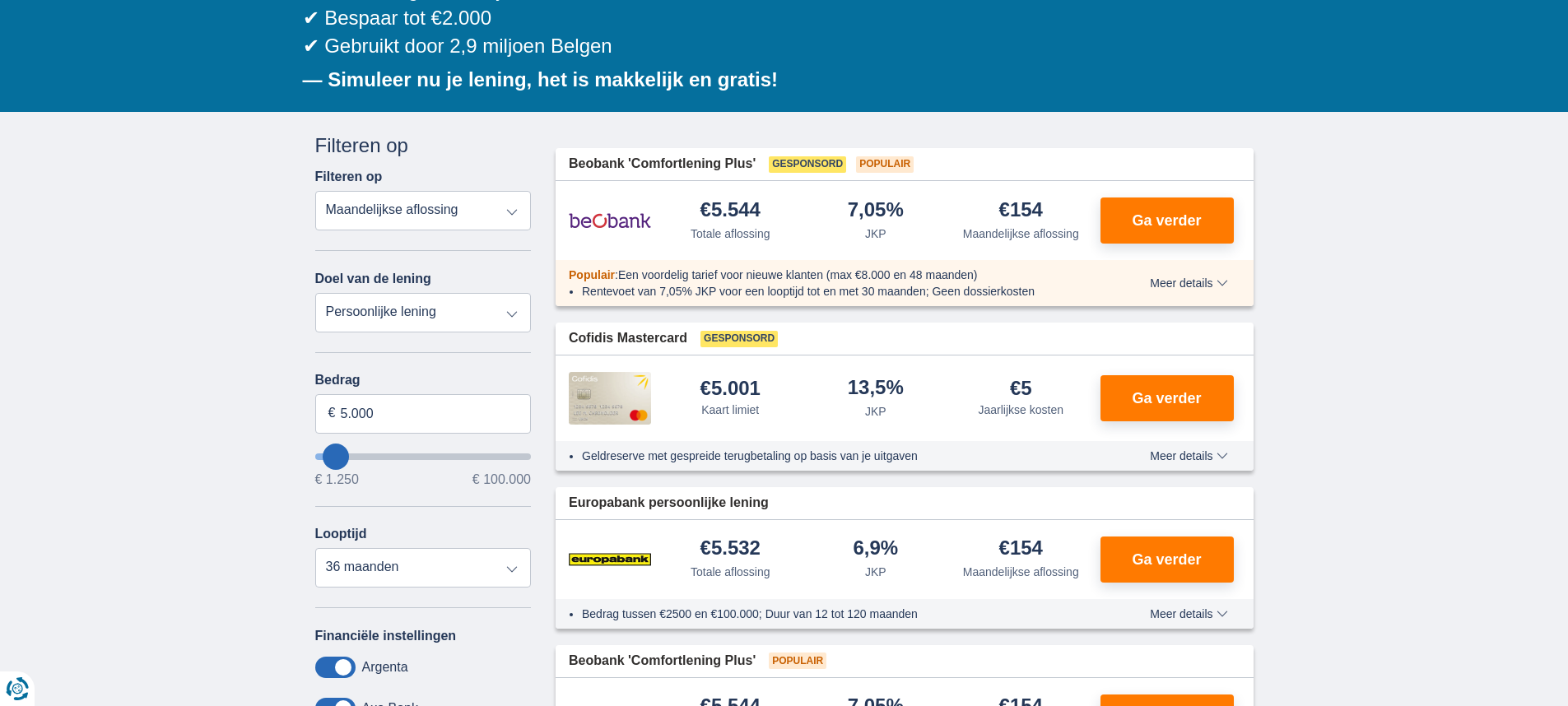
click at [1224, 456] on span "Meer details" at bounding box center [1189, 456] width 78 height 12
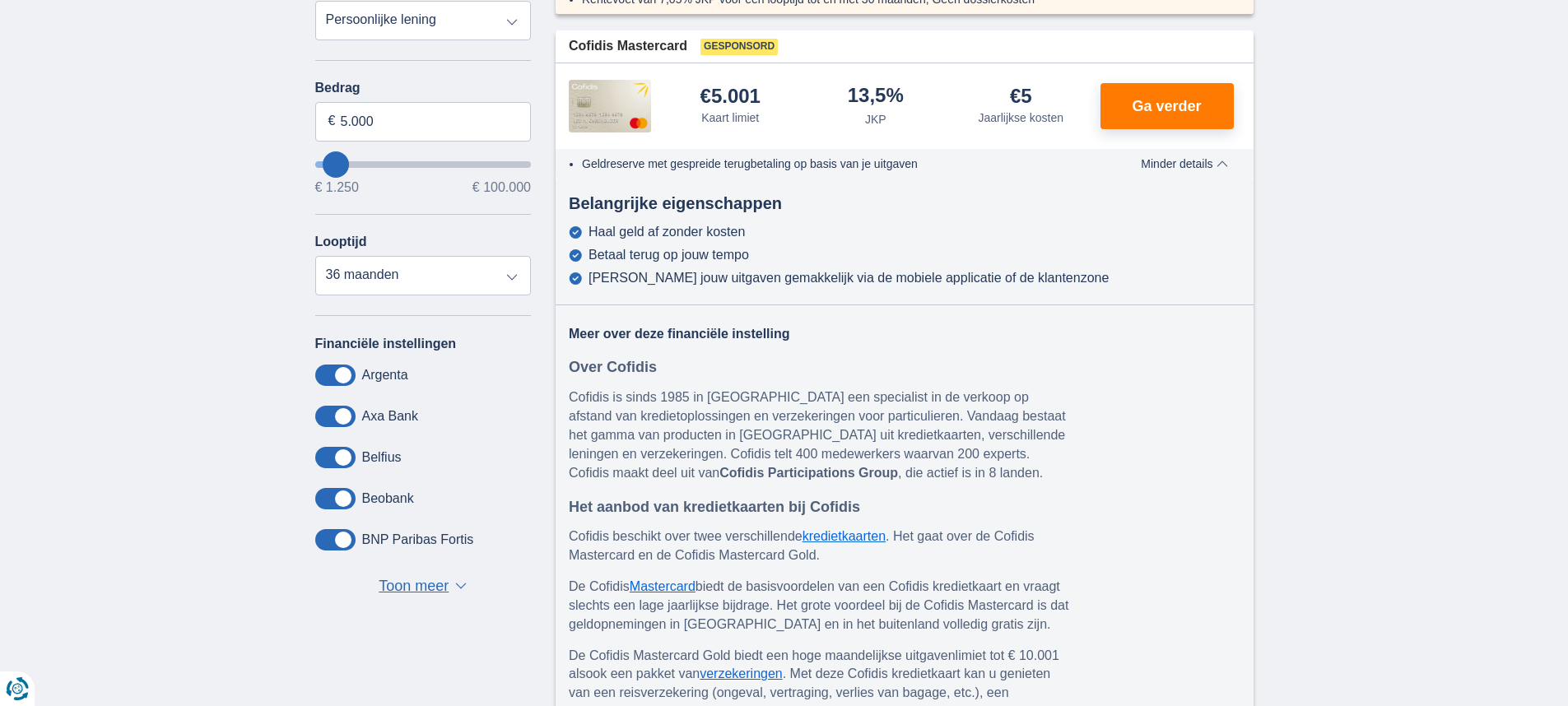
scroll to position [576, 0]
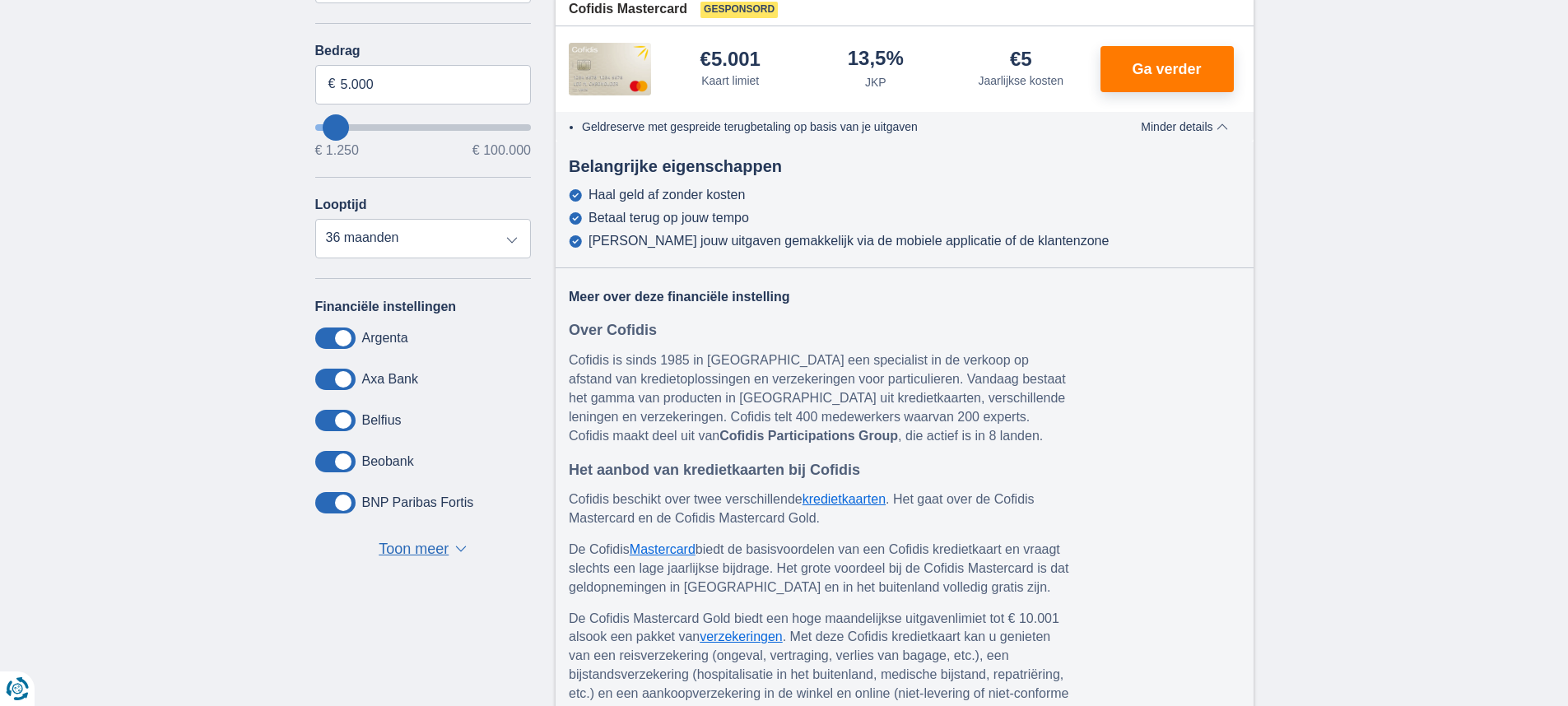
click at [1199, 135] on div "Geldreserve met gespreide terugbetaling op basis van je uitgaven Meer details M…" at bounding box center [904, 127] width 698 height 29
click at [1205, 132] on span "Minder details" at bounding box center [1184, 127] width 87 height 12
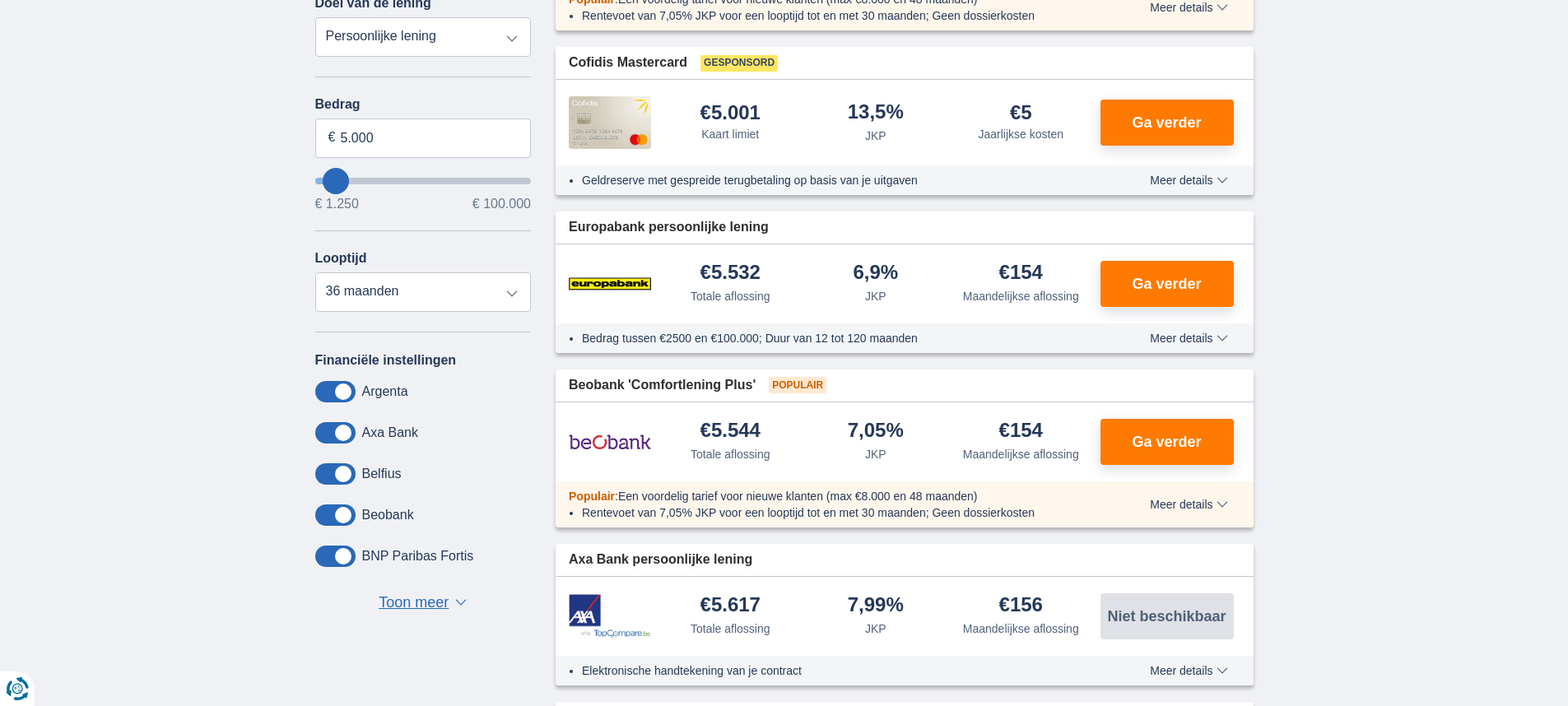
scroll to position [493, 0]
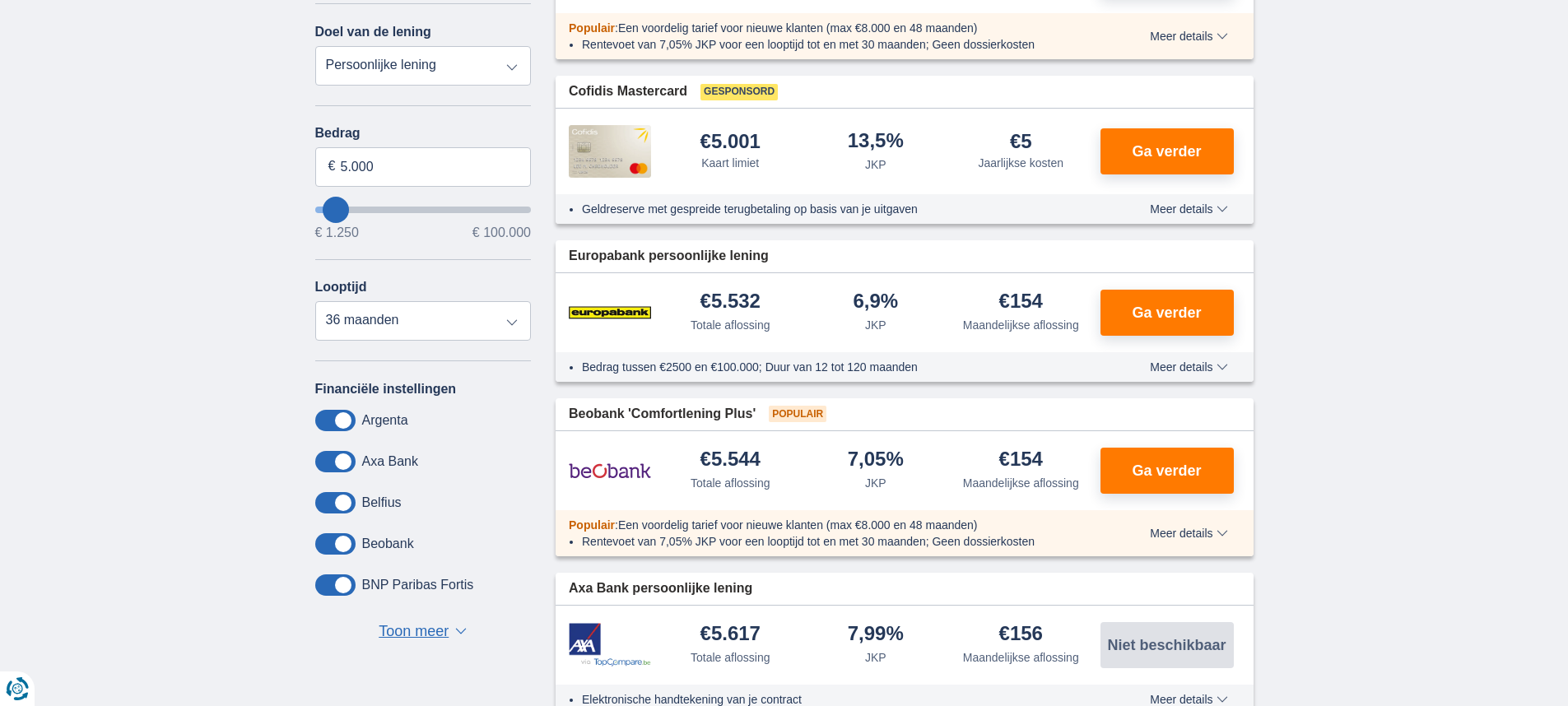
click at [1228, 371] on button "Meer details Minder details" at bounding box center [1189, 367] width 102 height 13
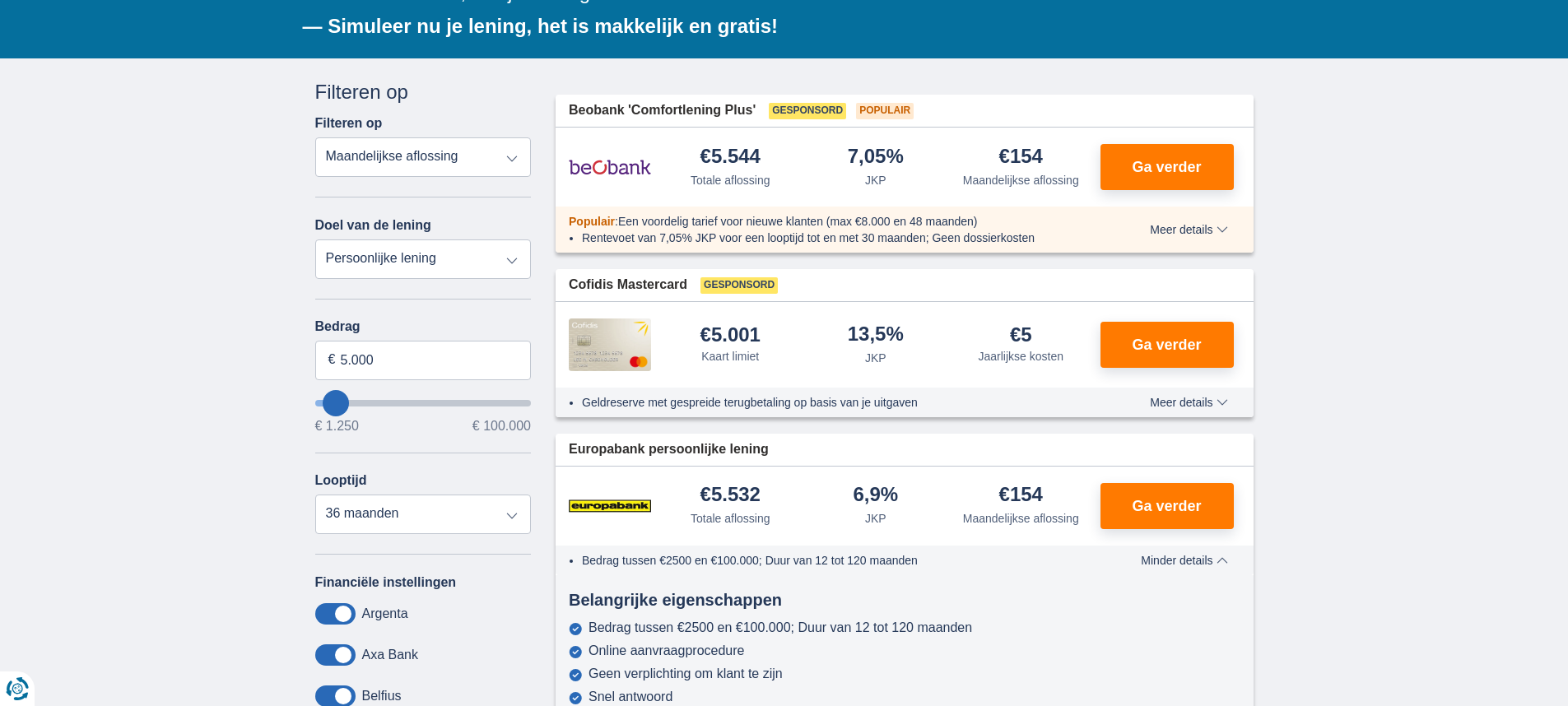
scroll to position [329, 0]
